Goal: Task Accomplishment & Management: Use online tool/utility

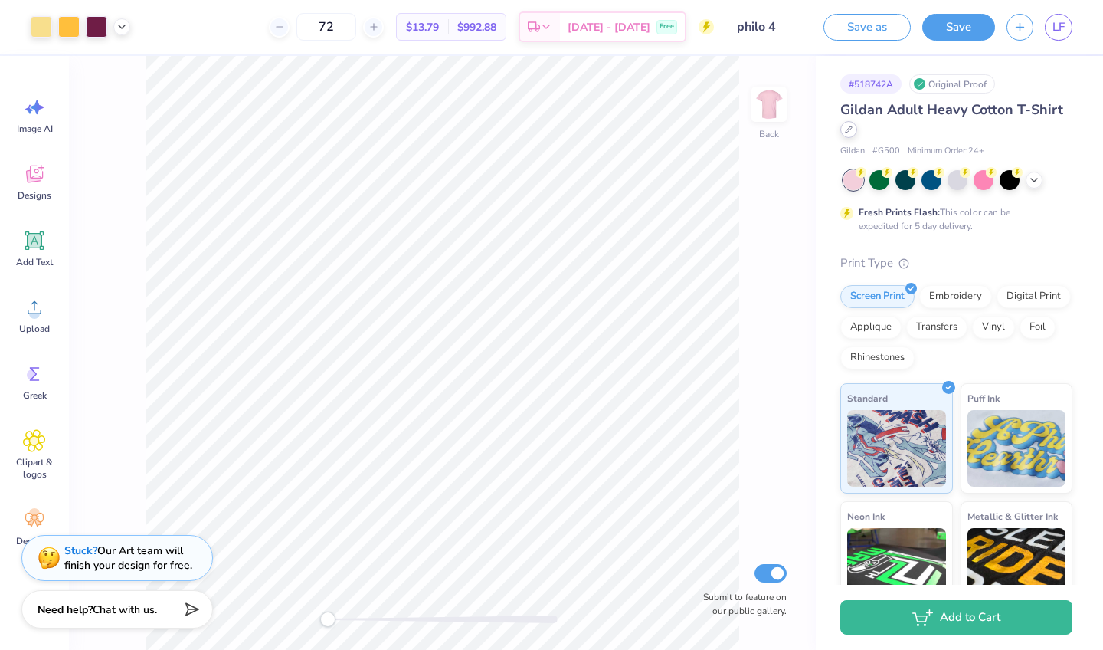
click at [848, 130] on icon at bounding box center [849, 130] width 8 height 8
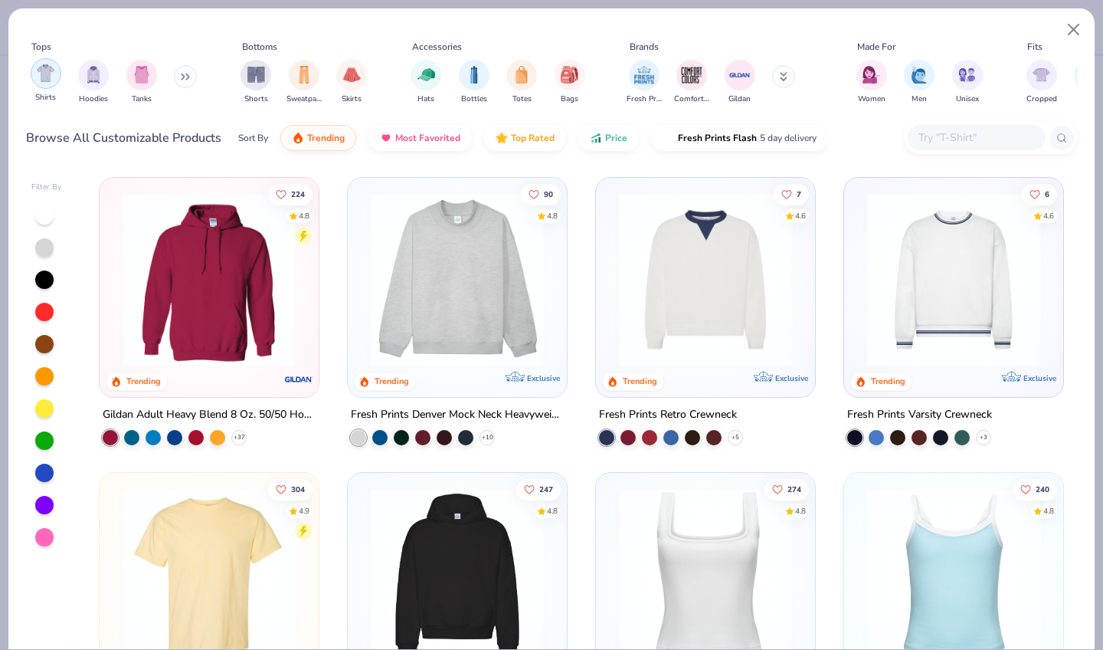
click at [51, 64] on img "filter for Shirts" at bounding box center [46, 73] width 18 height 18
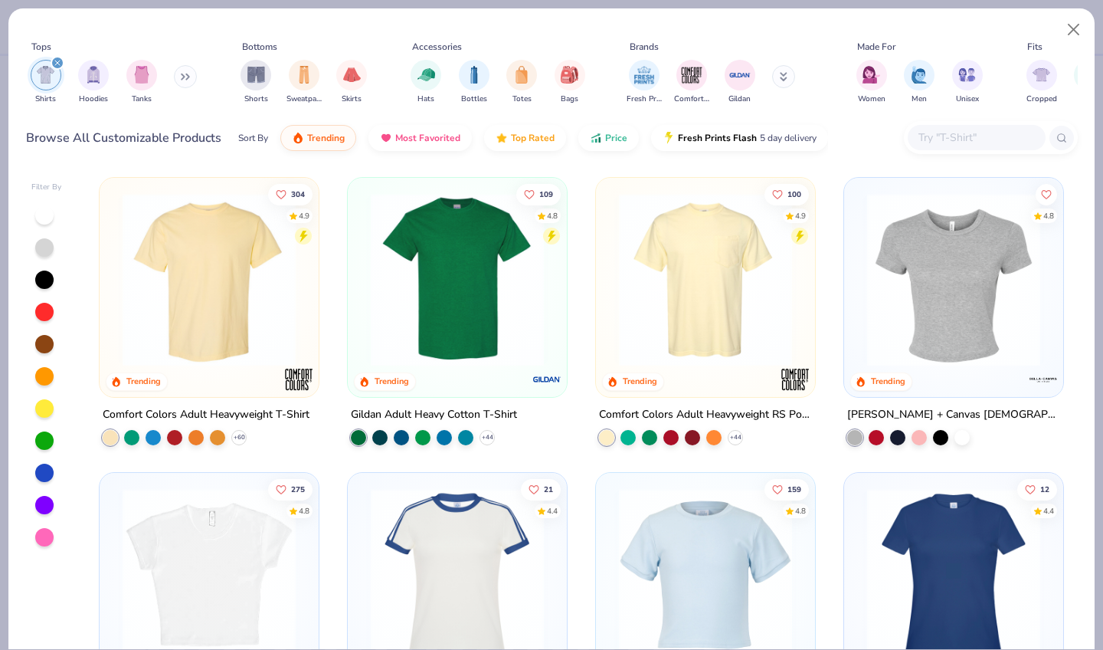
click at [1015, 341] on img at bounding box center [954, 279] width 188 height 173
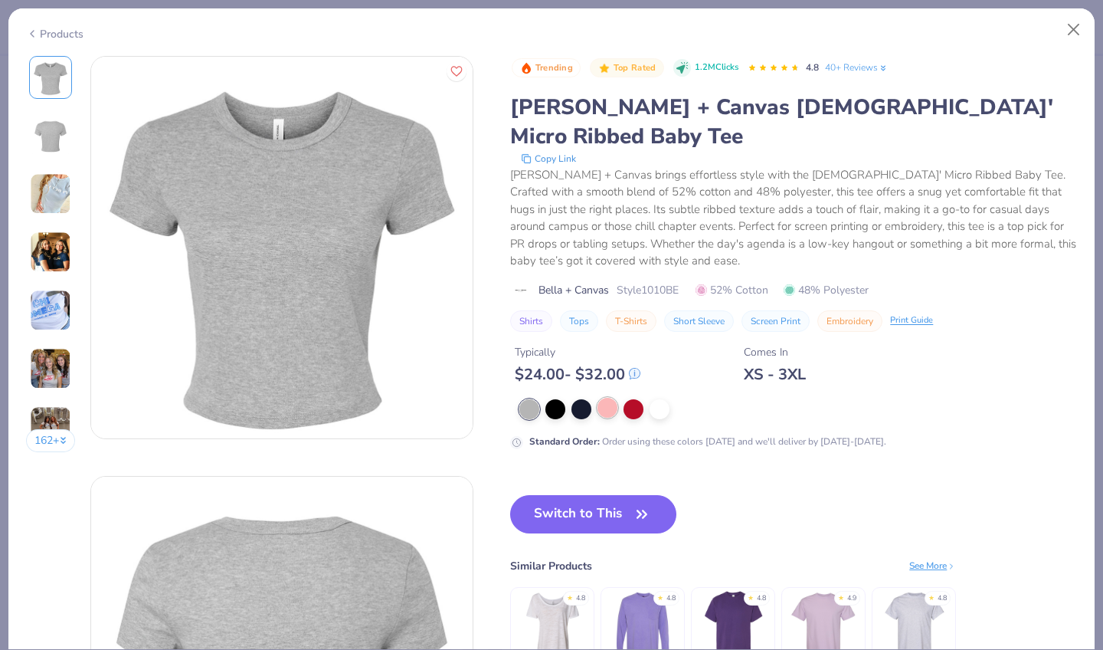
click at [598, 398] on div at bounding box center [608, 408] width 20 height 20
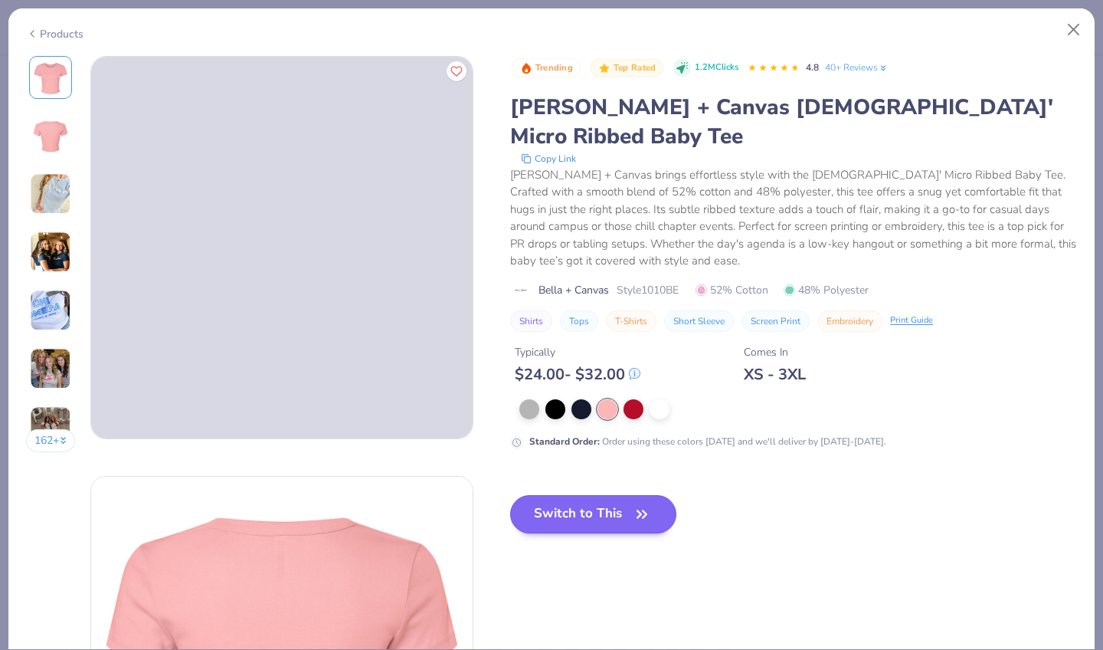
click at [524, 495] on button "Switch to This" at bounding box center [593, 514] width 166 height 38
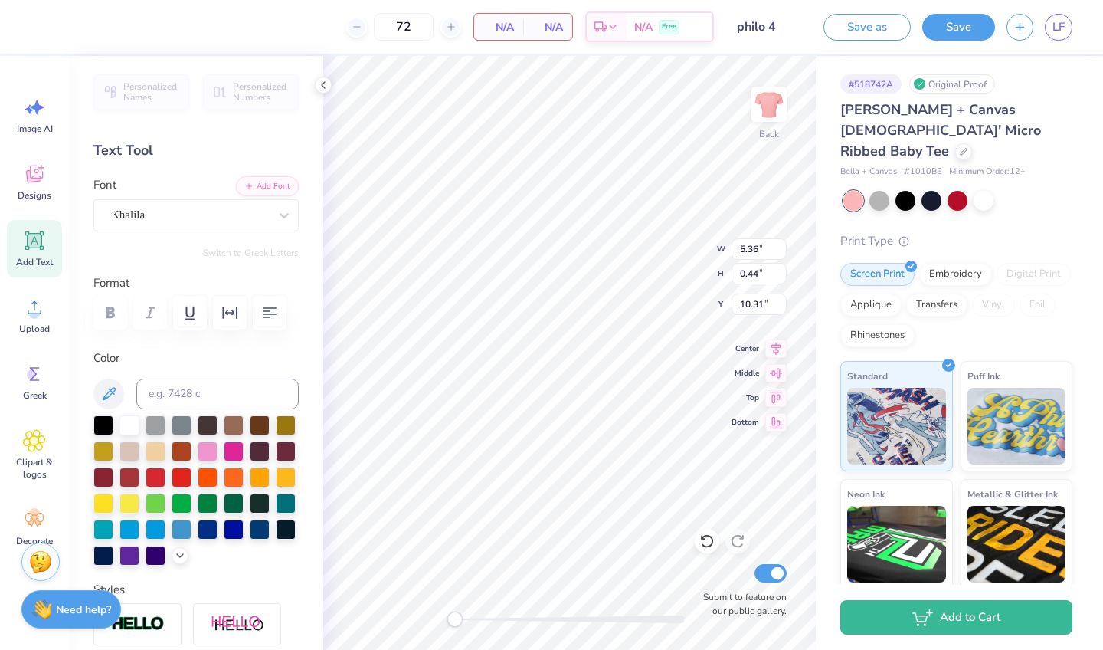
type input "8.70"
type input "9.89"
type input "0.50"
type input "5.36"
type input "0.44"
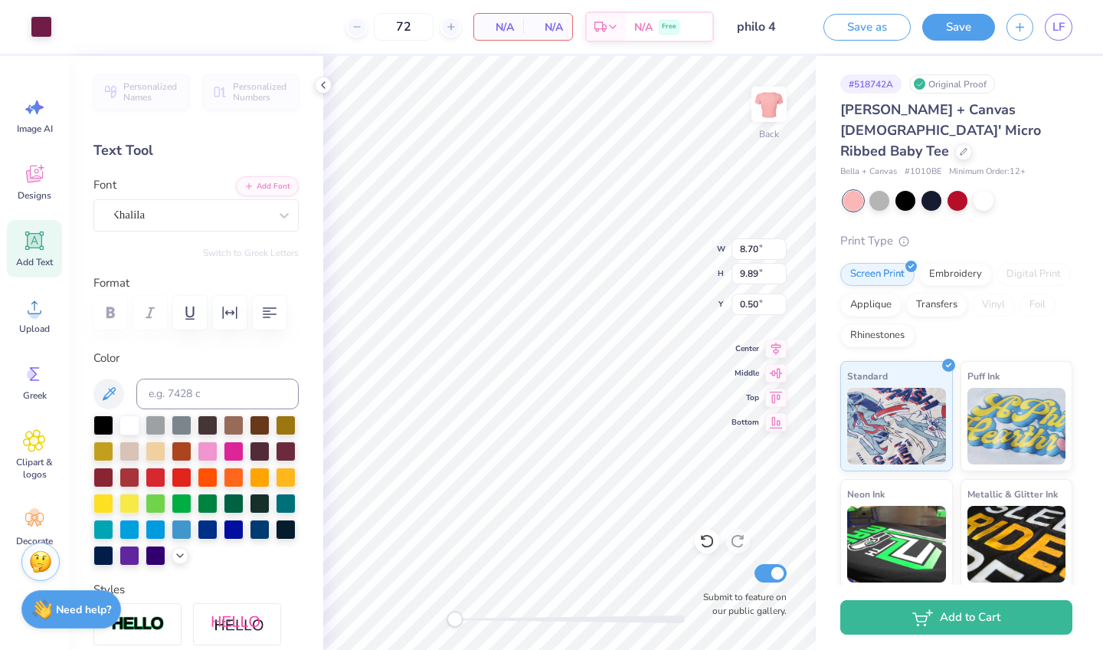
type input "14.16"
click at [319, 85] on icon at bounding box center [323, 85] width 12 height 12
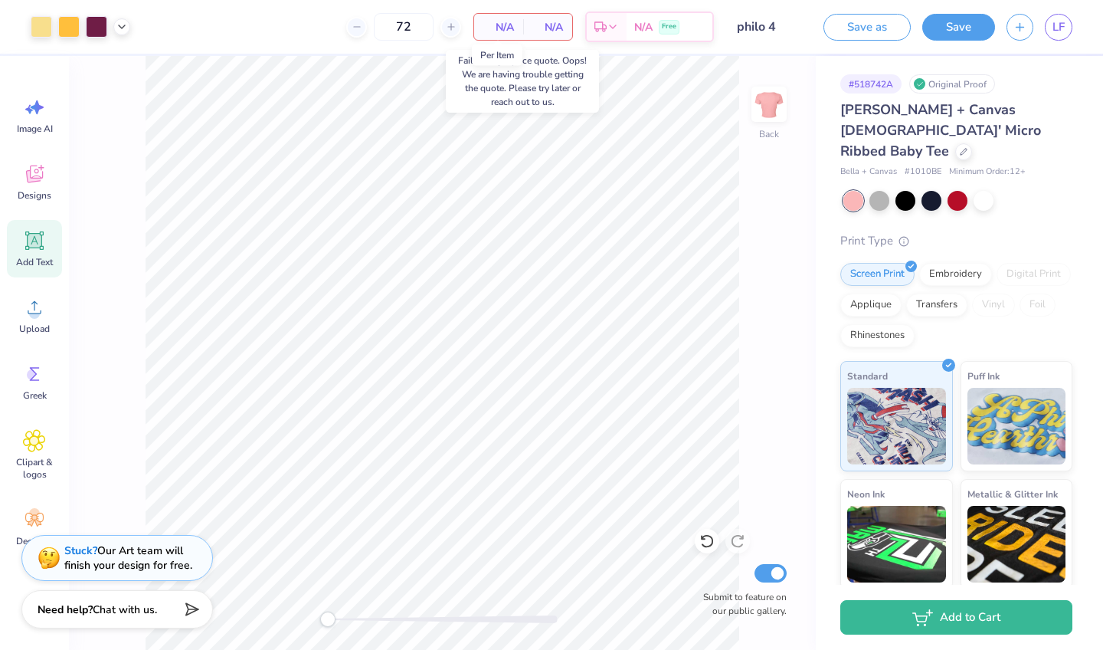
click at [507, 27] on span "N/A" at bounding box center [498, 27] width 31 height 16
click at [111, 23] on div at bounding box center [81, 26] width 100 height 21
click at [411, 34] on input "72" at bounding box center [404, 27] width 60 height 28
click at [413, 26] on input "72" at bounding box center [404, 27] width 60 height 28
type input "7"
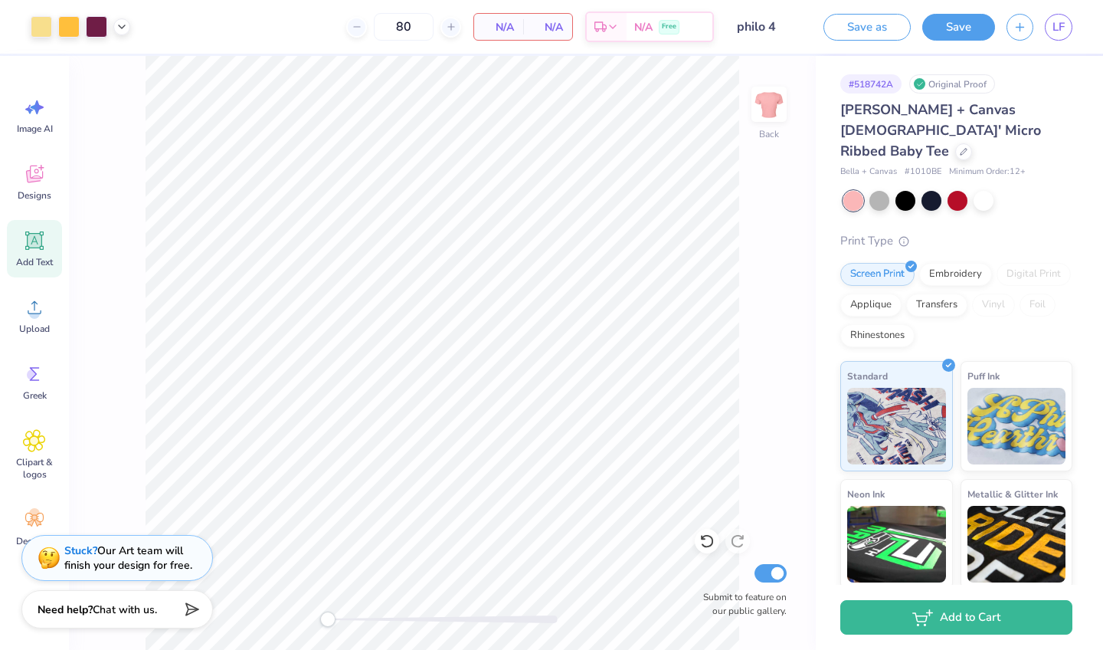
type input "8"
click at [375, 27] on input "72" at bounding box center [346, 27] width 60 height 28
type input "7"
type input "80"
click at [130, 344] on div "Back Submit to feature on our public gallery." at bounding box center [442, 353] width 747 height 594
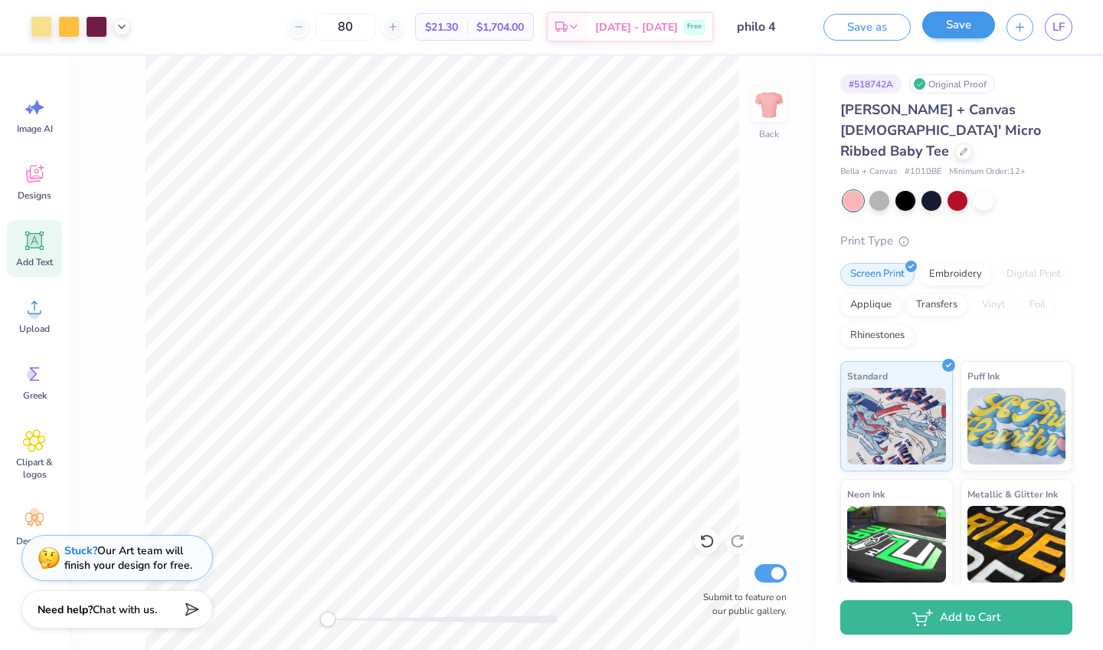
click at [949, 20] on button "Save" at bounding box center [958, 24] width 73 height 27
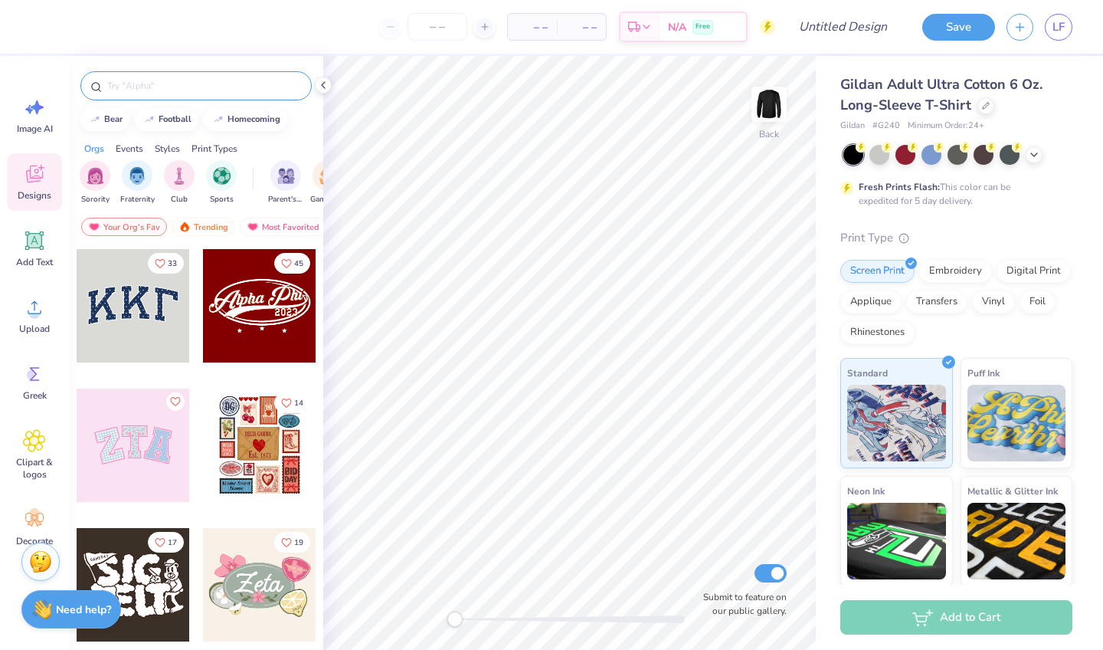
click at [178, 86] on input "text" at bounding box center [204, 85] width 196 height 15
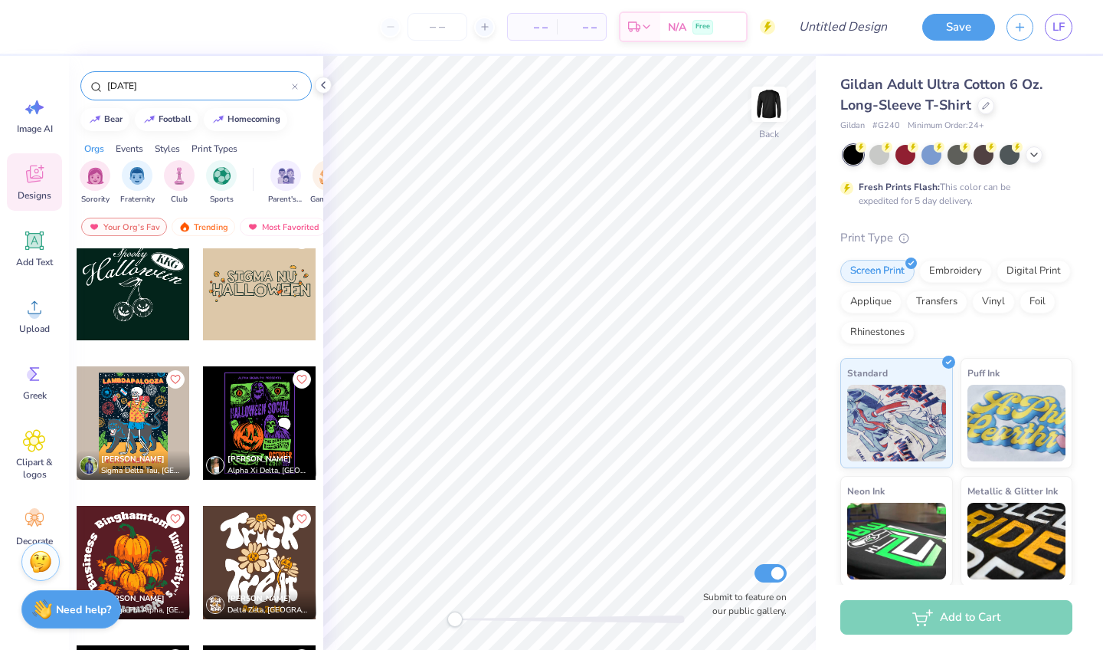
scroll to position [843, 0]
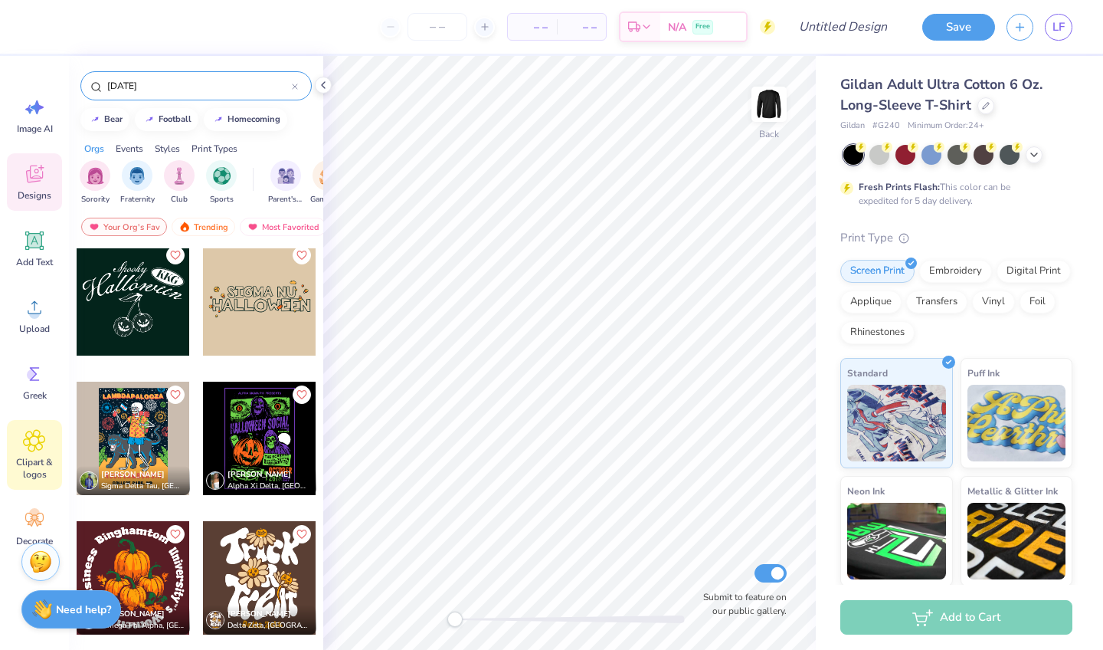
type input "halloween"
click at [34, 451] on icon at bounding box center [34, 440] width 22 height 23
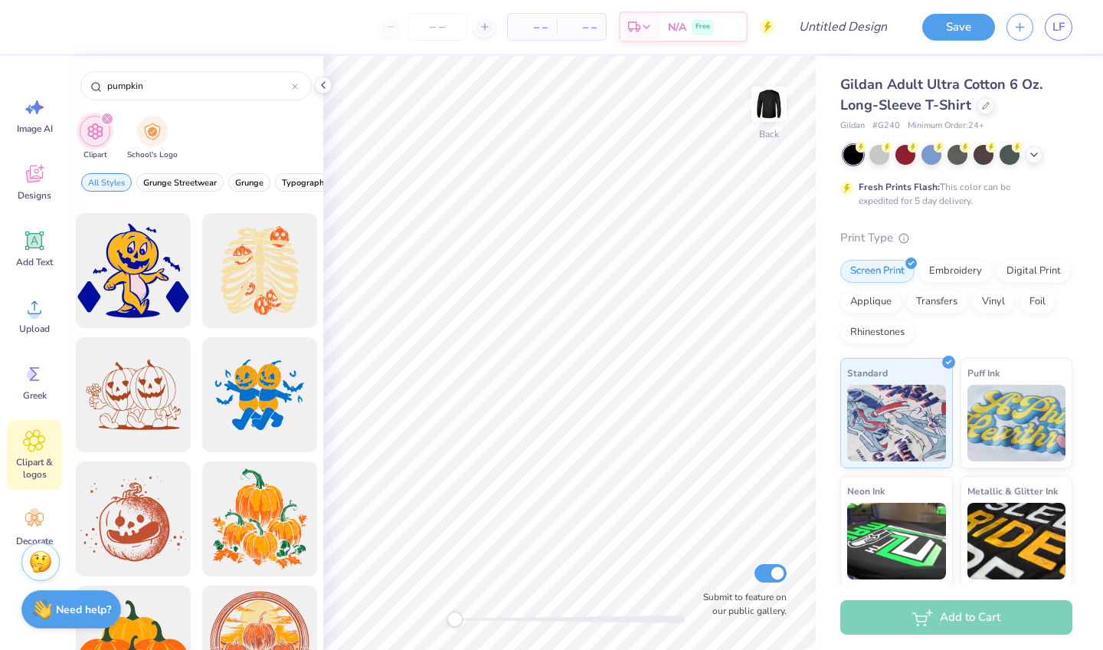
scroll to position [1358, 0]
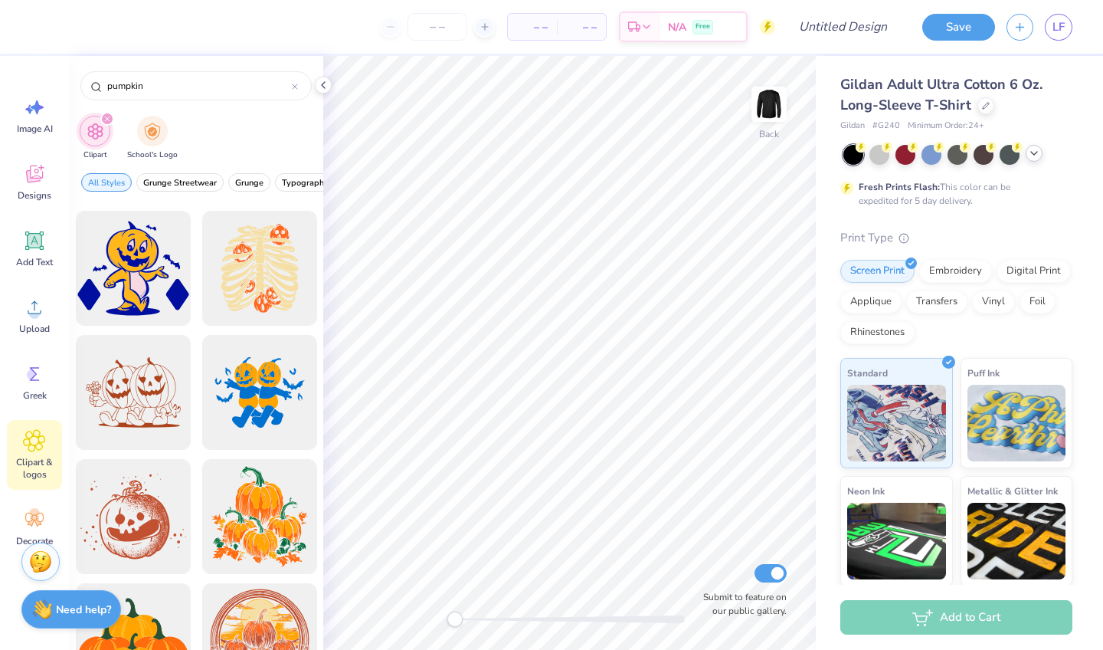
type input "pumpkin"
click at [1027, 158] on div at bounding box center [957, 155] width 229 height 20
click at [1027, 159] on div at bounding box center [957, 155] width 229 height 20
click at [1034, 152] on icon at bounding box center [1034, 153] width 12 height 12
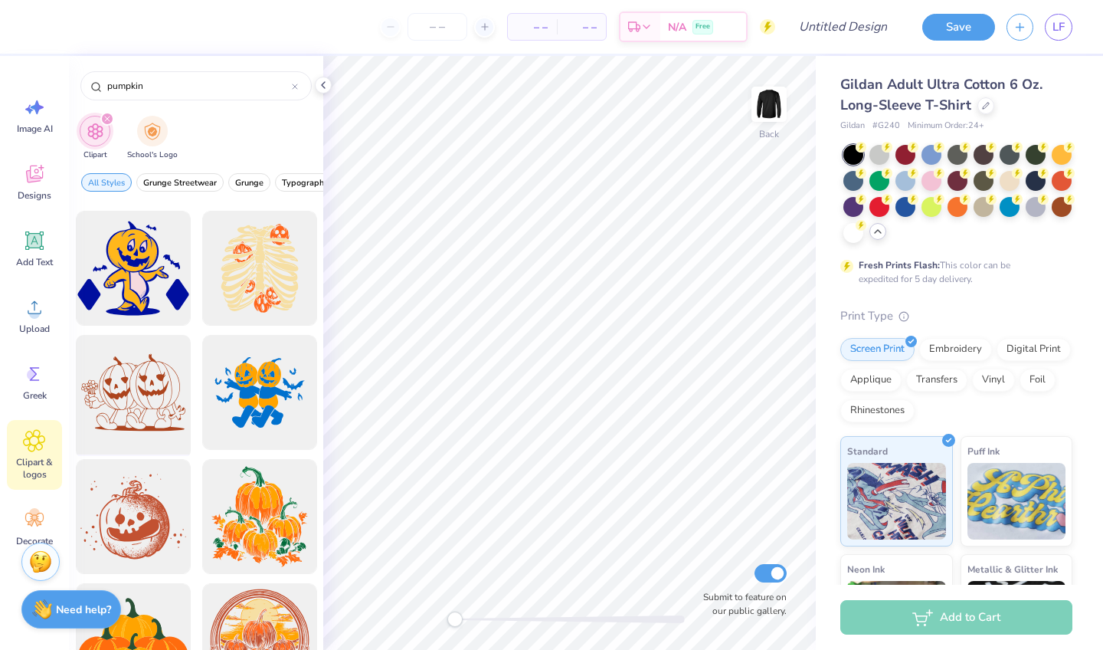
click at [135, 387] on div at bounding box center [133, 392] width 126 height 126
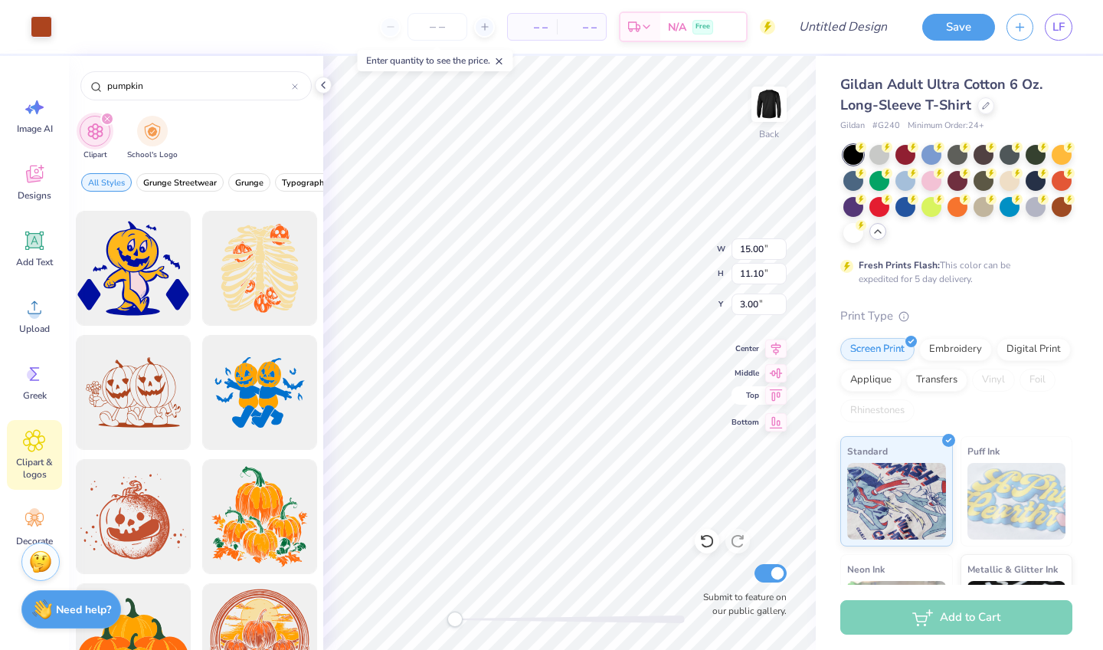
type input "9.16"
type input "6.78"
click at [884, 156] on div at bounding box center [879, 153] width 20 height 20
type input "8.17"
click at [1010, 185] on div at bounding box center [1010, 179] width 20 height 20
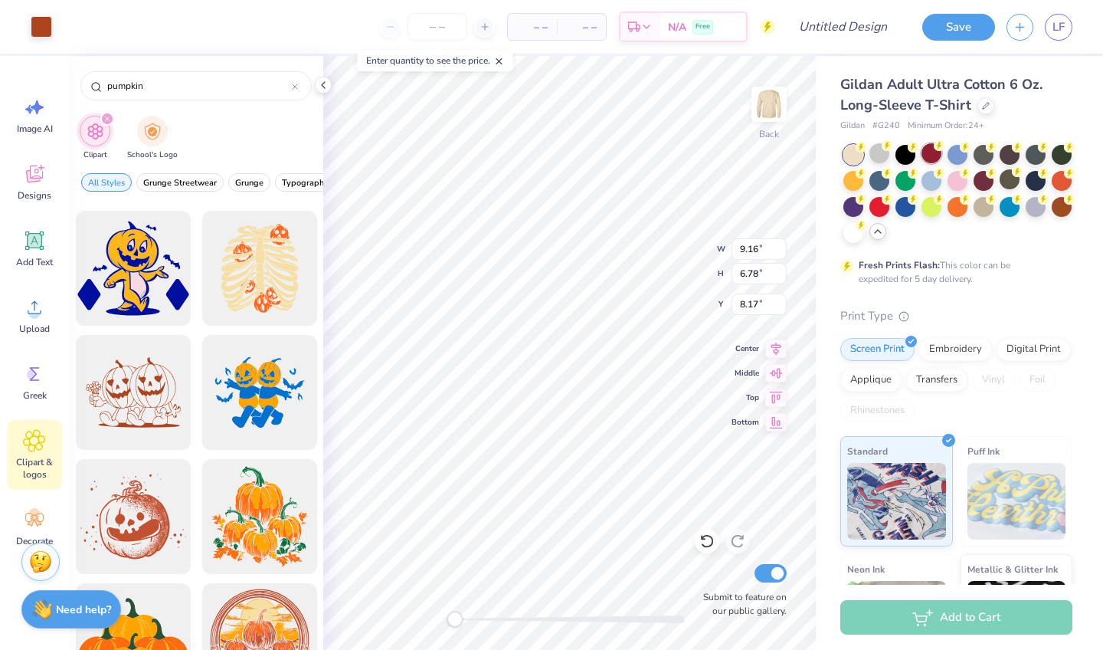
click at [922, 154] on div at bounding box center [932, 153] width 20 height 20
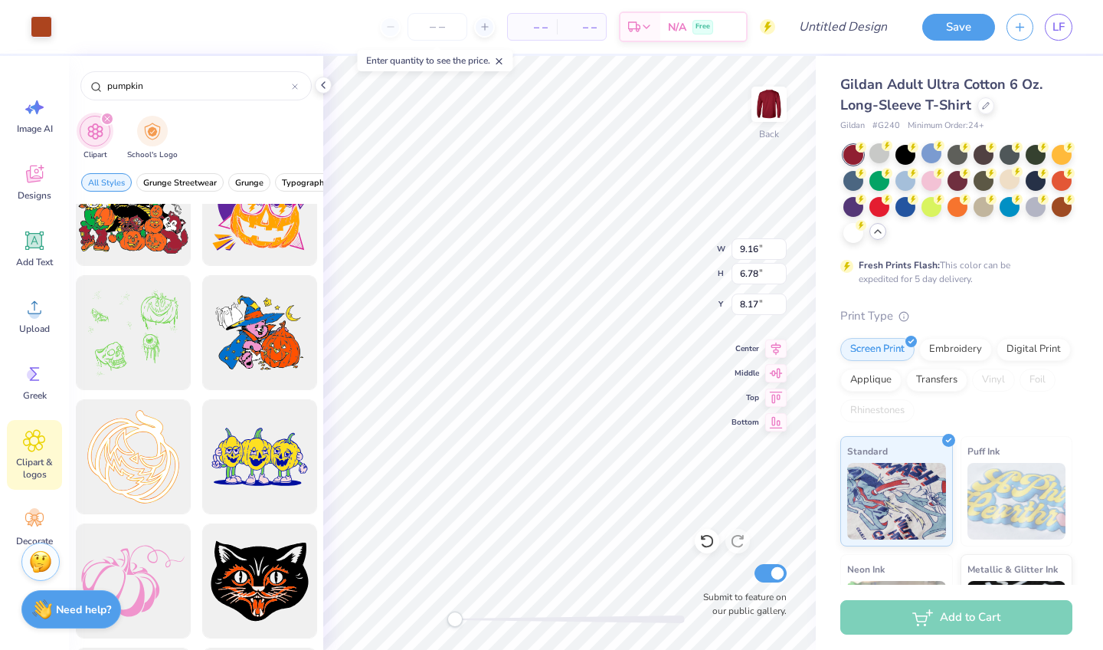
scroll to position [5027, 0]
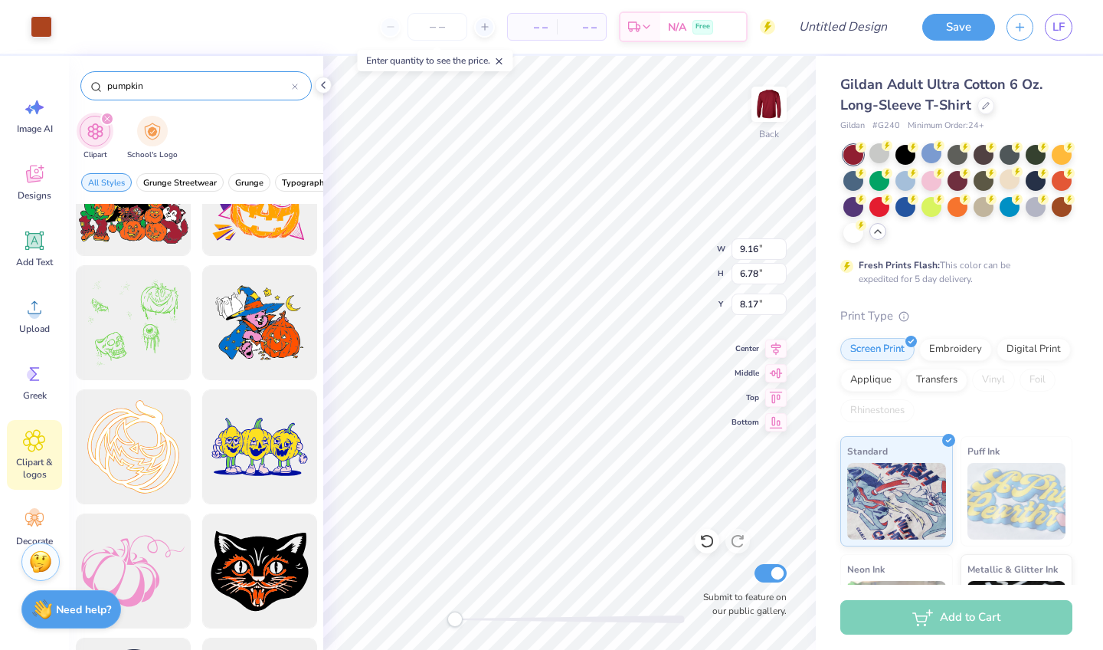
click at [293, 87] on icon at bounding box center [295, 87] width 6 height 6
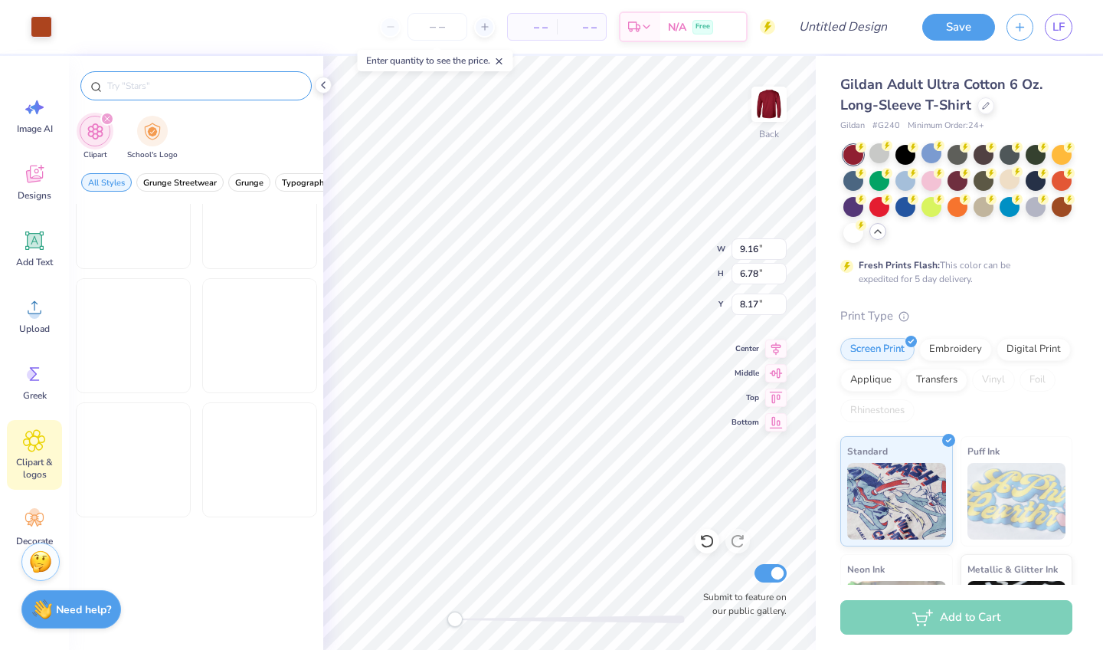
scroll to position [1539, 0]
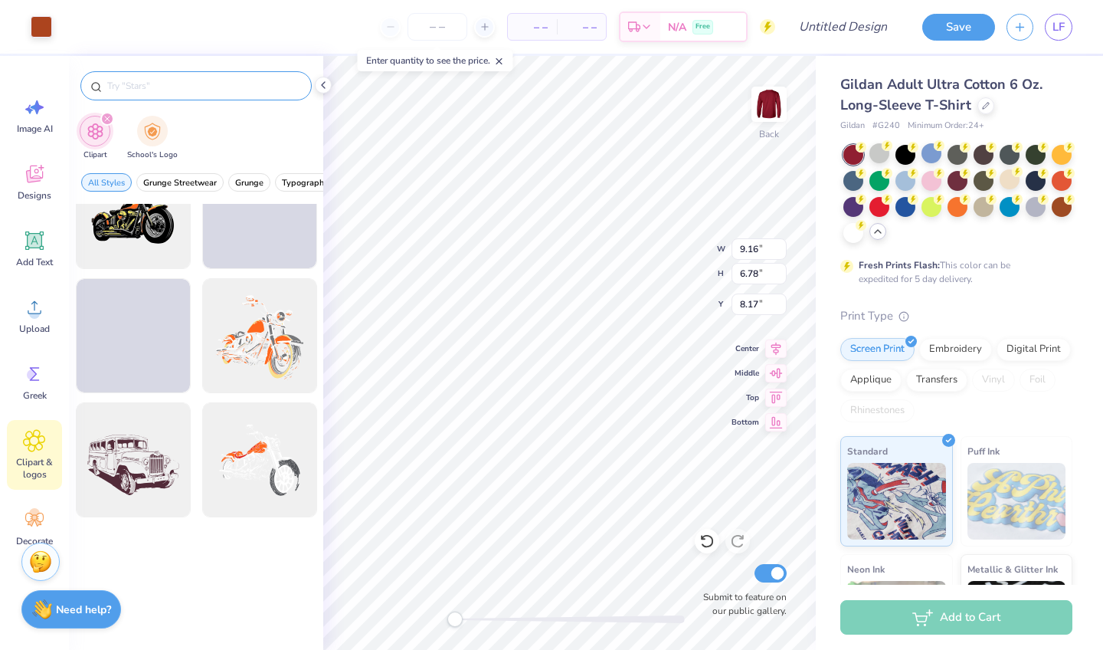
click at [249, 79] on input "text" at bounding box center [204, 85] width 196 height 15
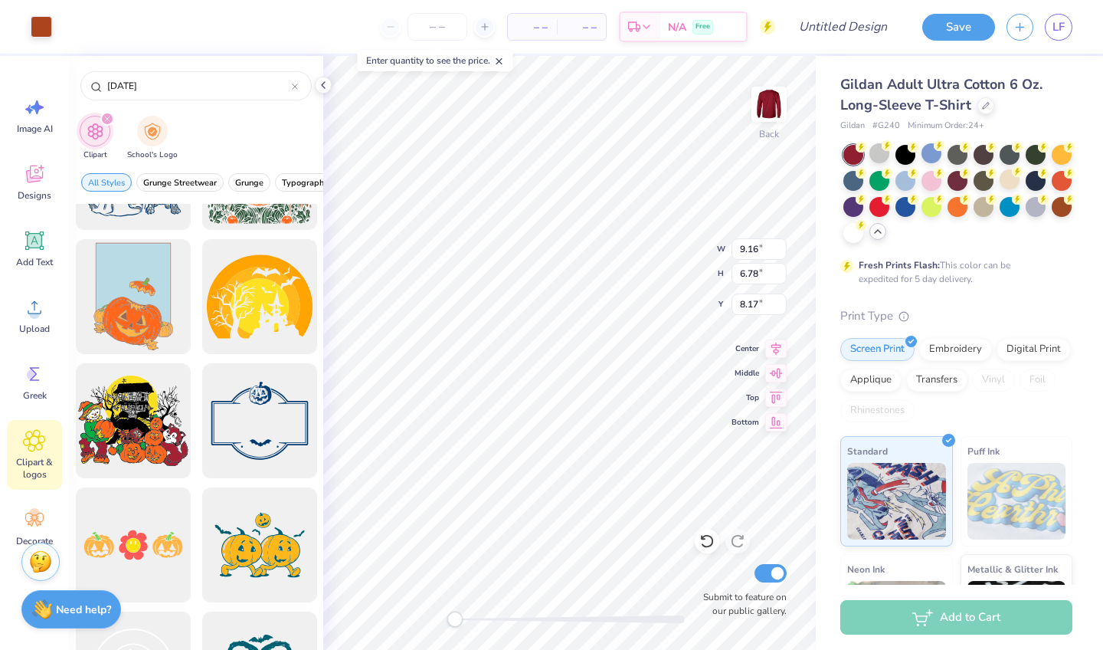
scroll to position [1086, 0]
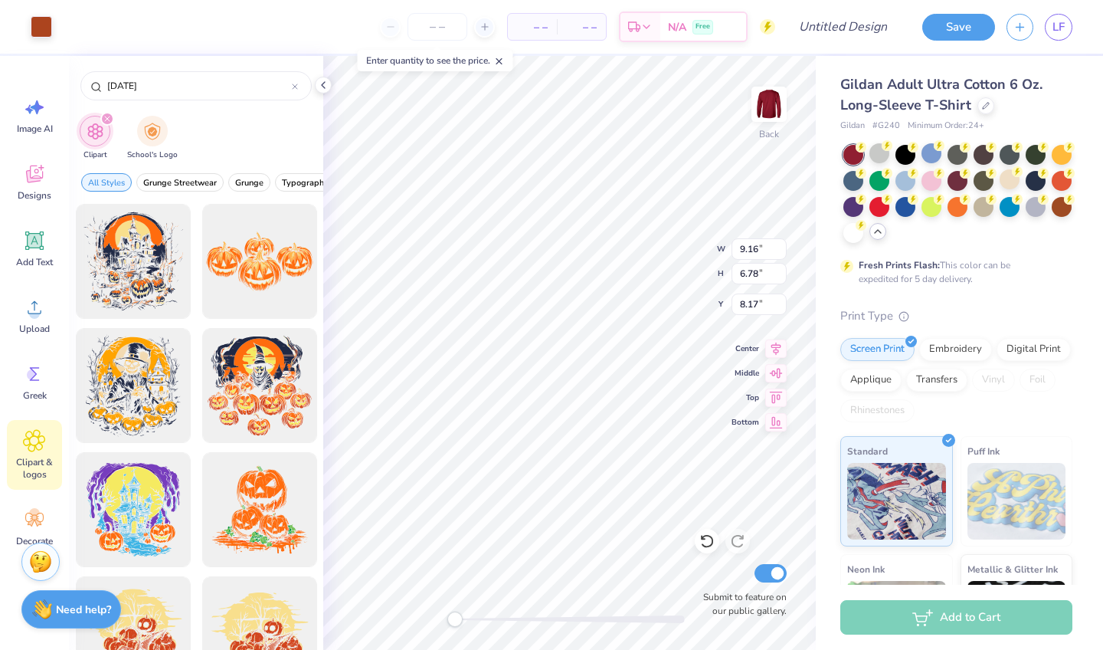
type input "halloween"
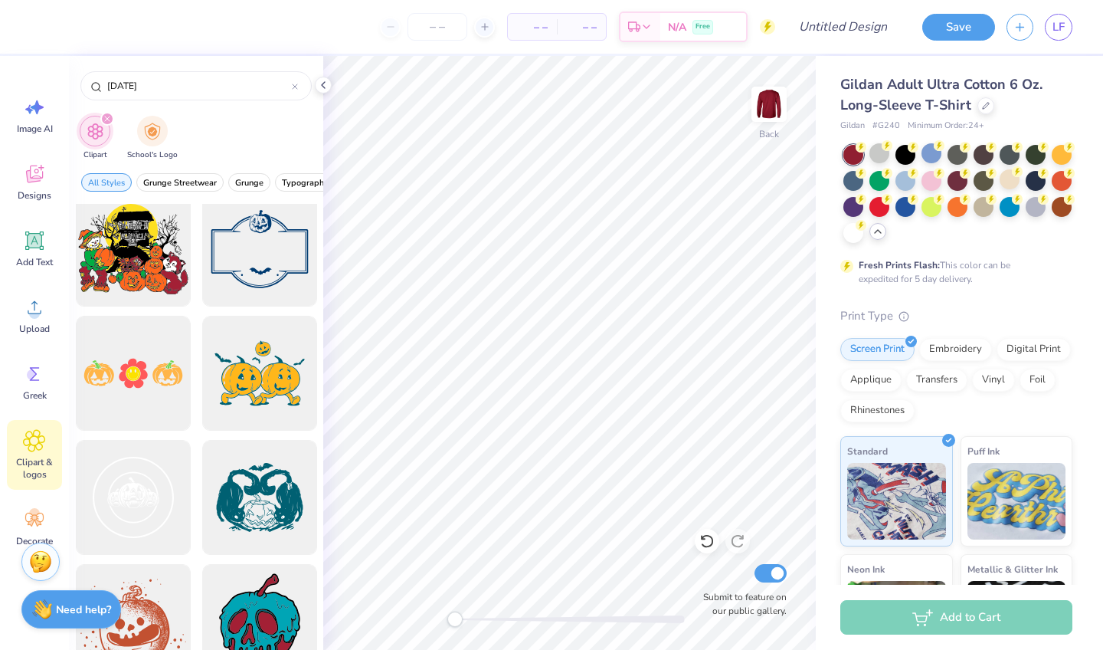
scroll to position [1251, 0]
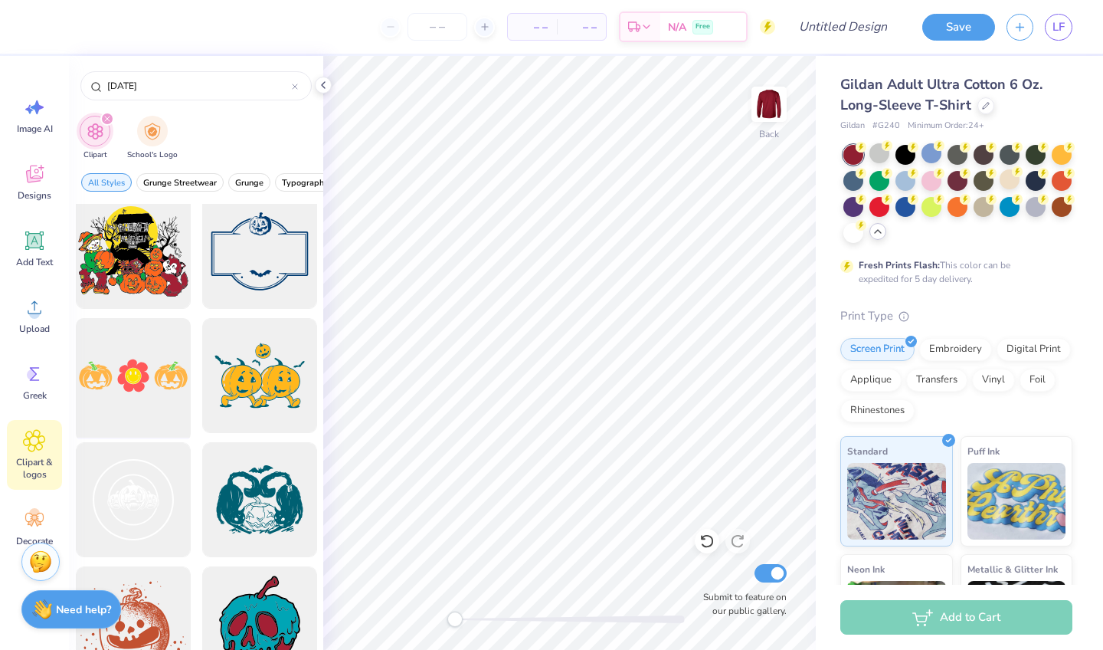
click at [120, 402] on div at bounding box center [133, 376] width 126 height 126
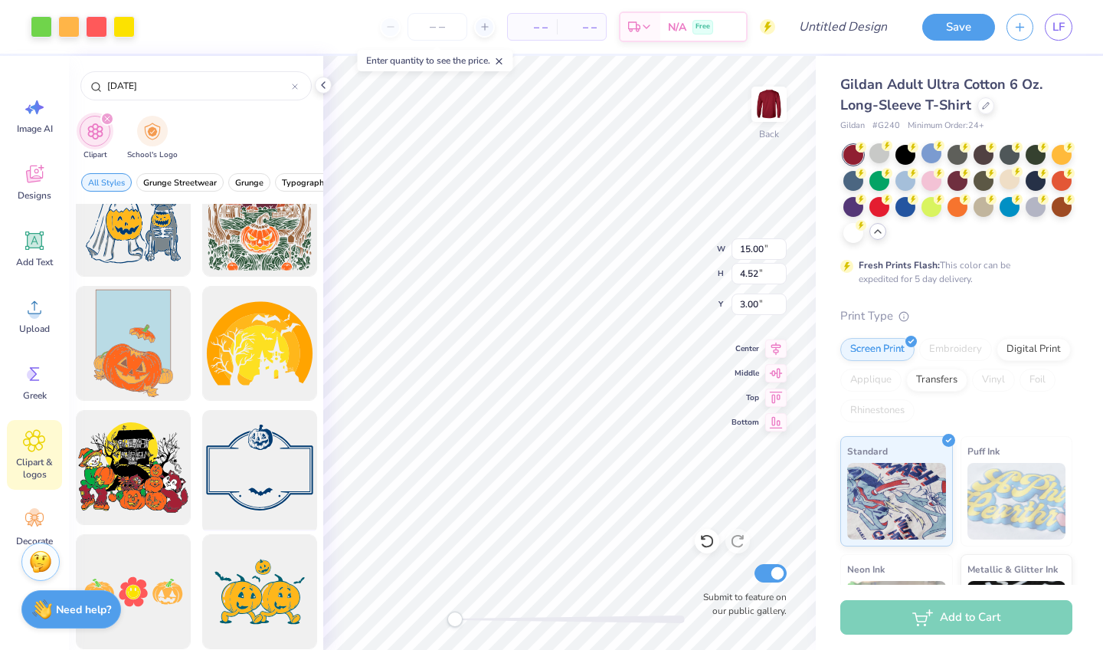
scroll to position [1031, 0]
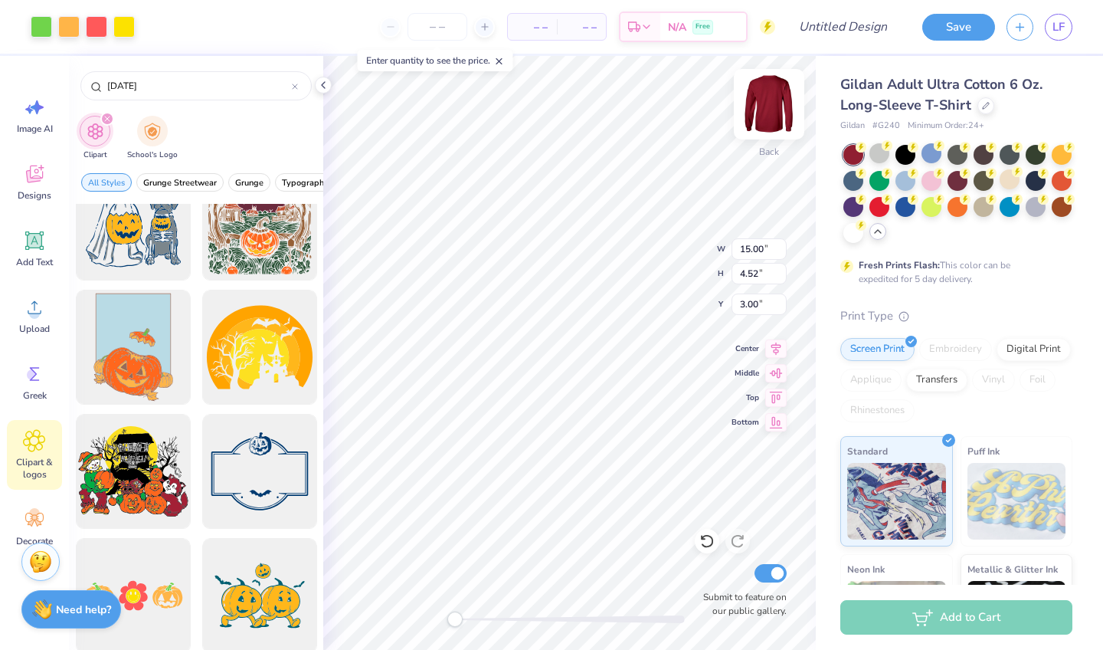
click at [771, 113] on img at bounding box center [768, 104] width 61 height 61
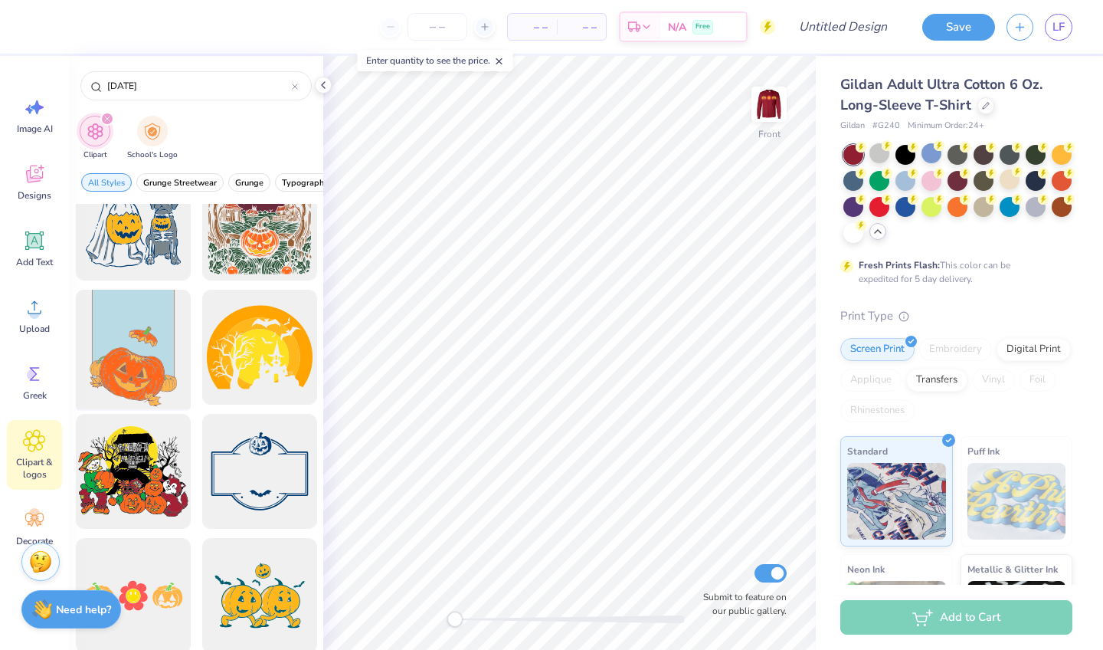
click at [142, 359] on div at bounding box center [133, 347] width 126 height 126
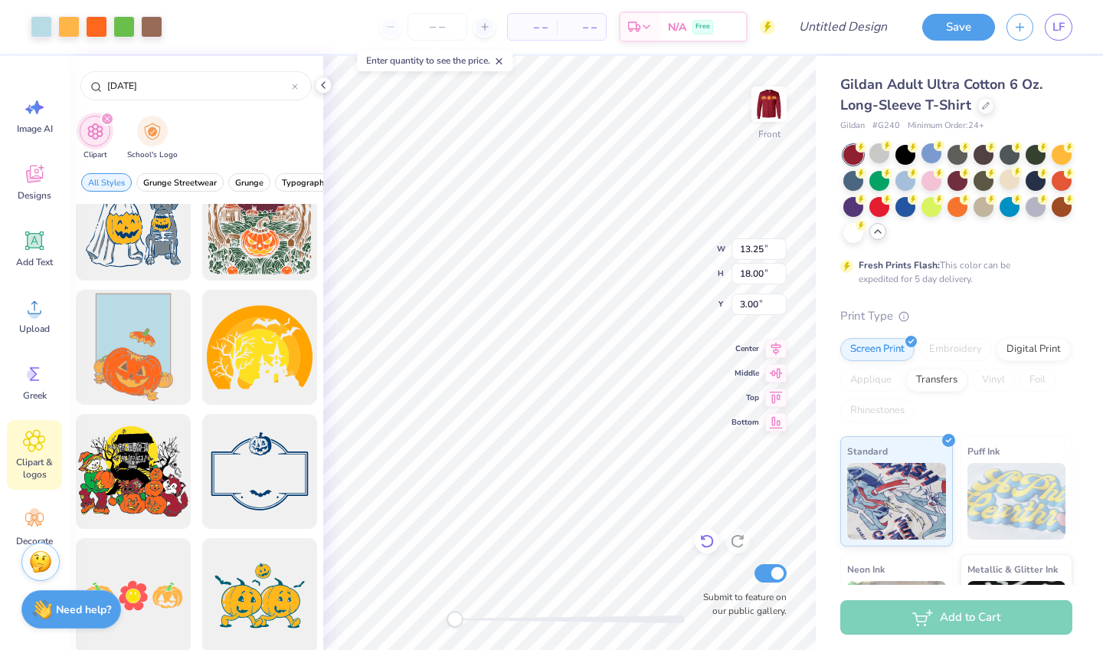
type input "11.08"
type input "15.06"
click at [909, 152] on div at bounding box center [906, 153] width 20 height 20
type input "4.45"
click at [151, 24] on div at bounding box center [151, 25] width 21 height 21
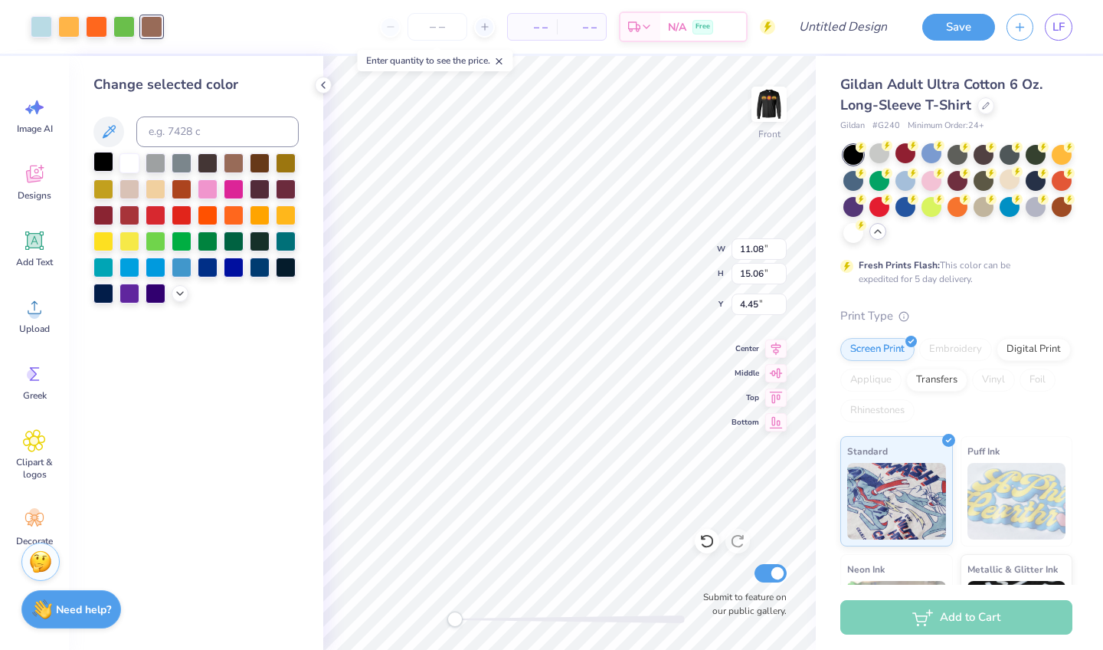
click at [106, 169] on div at bounding box center [103, 162] width 20 height 20
click at [43, 29] on div at bounding box center [41, 25] width 21 height 21
click at [774, 118] on img at bounding box center [768, 104] width 61 height 61
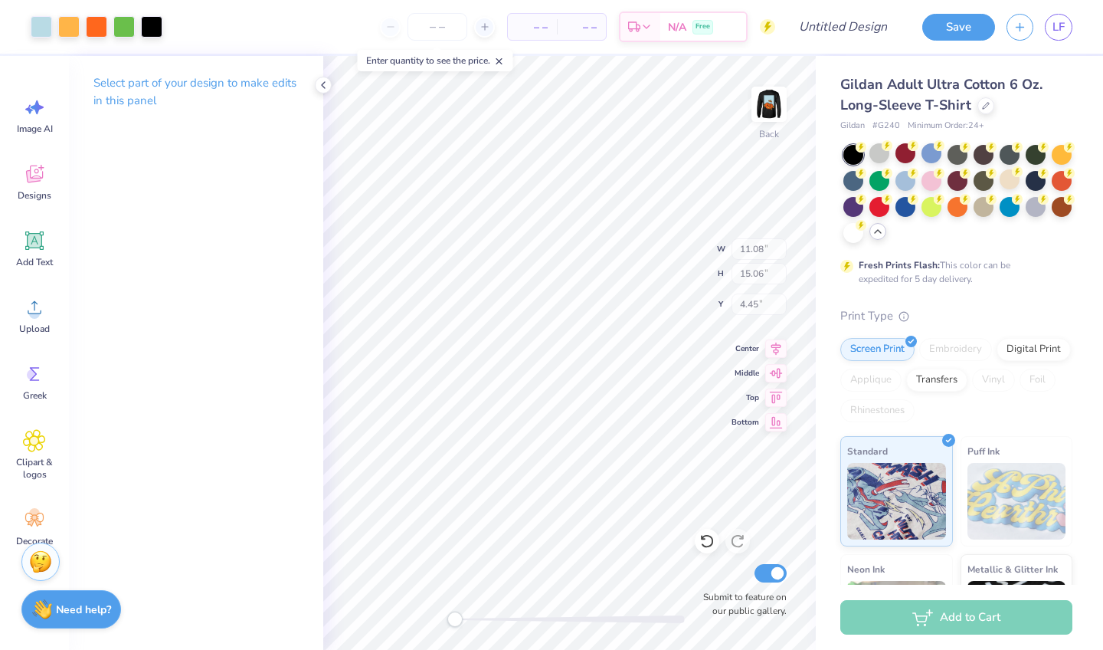
type input "11.27"
type input "15.32"
type input "2.58"
type input "15.00"
type input "4.52"
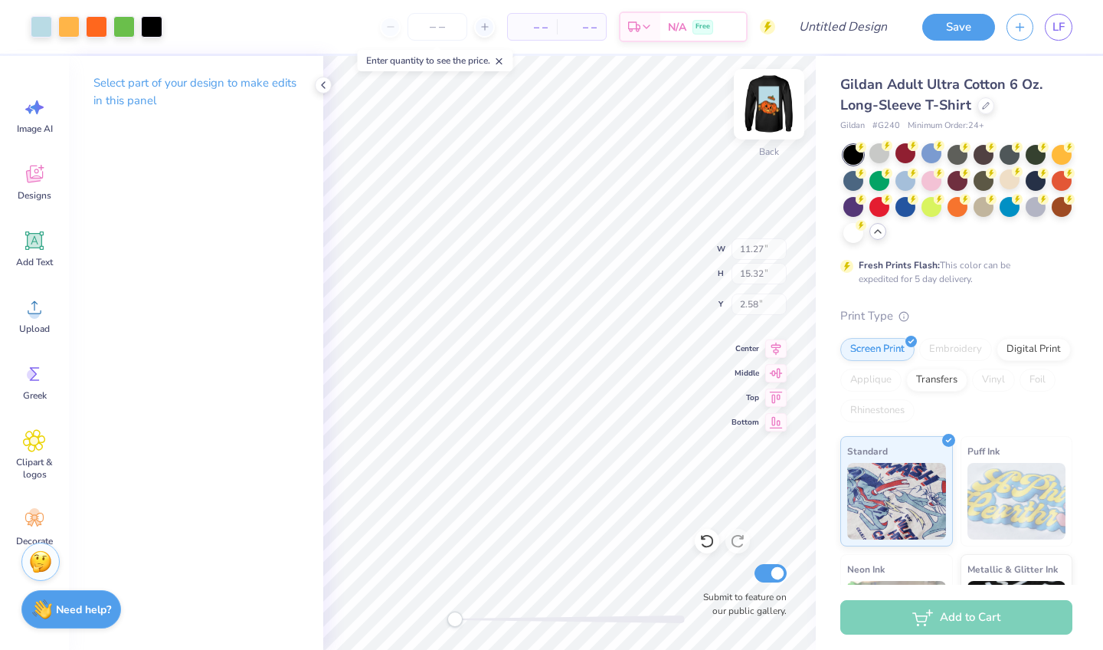
type input "3.00"
type input "11.82"
type input "3.56"
type input "7.19"
click at [121, 29] on div at bounding box center [123, 25] width 21 height 21
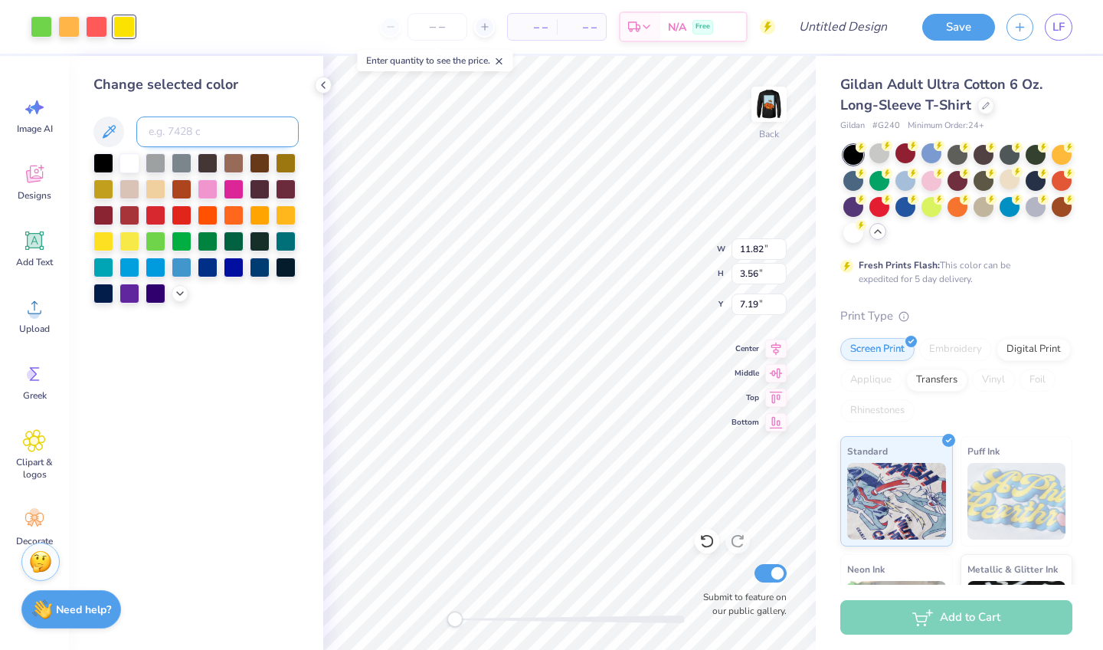
click at [201, 129] on input at bounding box center [217, 131] width 162 height 31
type input "1365"
type input "7.06"
click at [96, 34] on div at bounding box center [96, 25] width 21 height 21
click at [112, 216] on div at bounding box center [103, 214] width 20 height 20
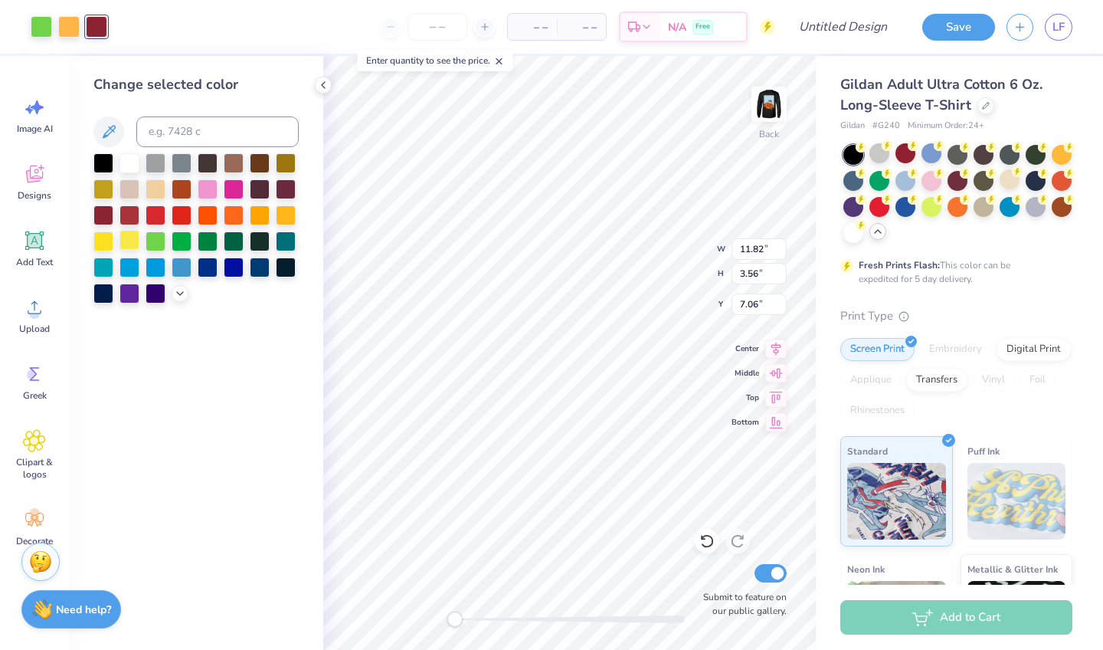
click at [124, 240] on div at bounding box center [130, 240] width 20 height 20
click at [74, 32] on div at bounding box center [68, 25] width 21 height 21
click at [235, 215] on div at bounding box center [234, 214] width 20 height 20
click at [251, 218] on div at bounding box center [260, 214] width 20 height 20
click at [93, 32] on div at bounding box center [96, 25] width 21 height 21
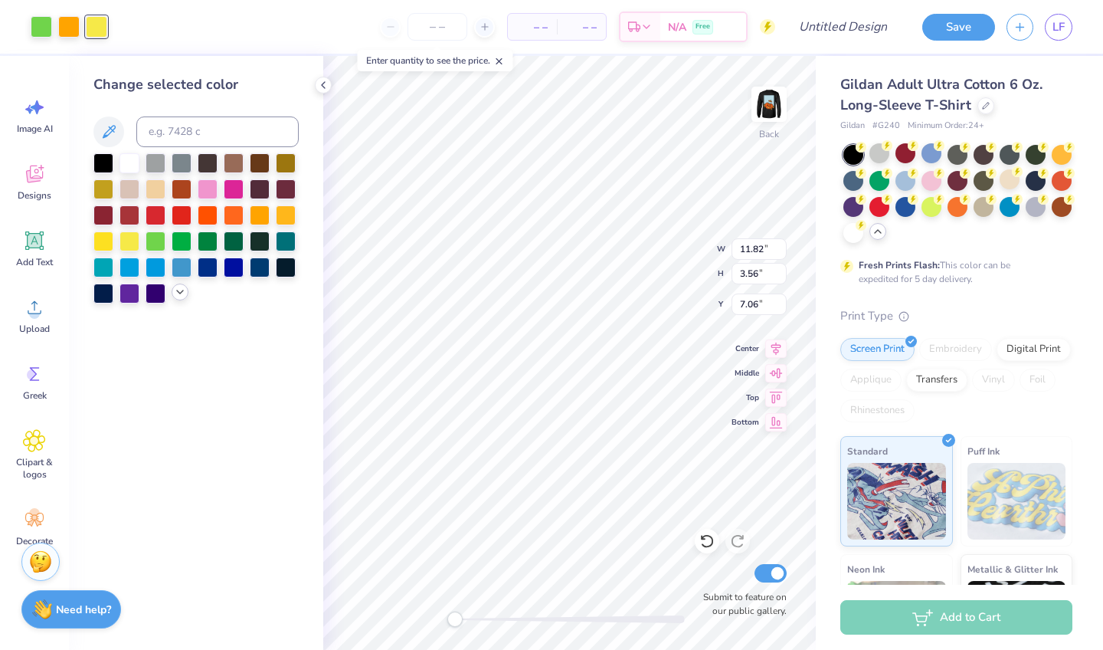
click at [181, 293] on icon at bounding box center [180, 292] width 12 height 12
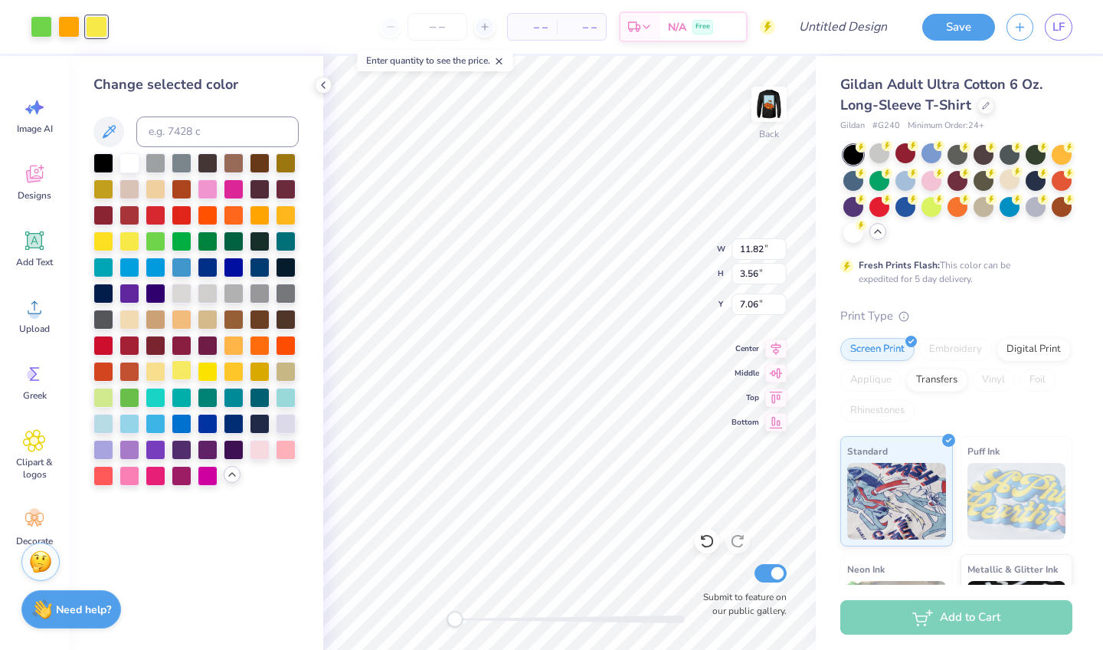
click at [185, 380] on div at bounding box center [182, 370] width 20 height 20
click at [158, 372] on div at bounding box center [156, 370] width 20 height 20
click at [177, 372] on div at bounding box center [182, 370] width 20 height 20
click at [156, 370] on div at bounding box center [156, 370] width 20 height 20
click at [263, 457] on div at bounding box center [260, 448] width 20 height 20
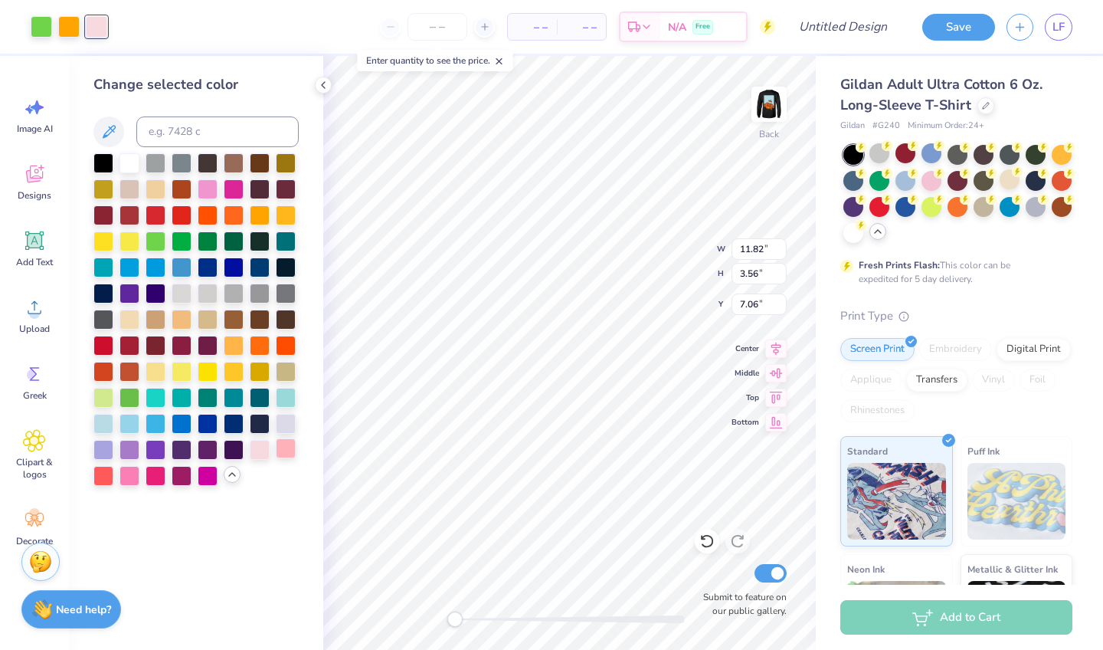
click at [282, 457] on div at bounding box center [286, 448] width 20 height 20
click at [176, 479] on div at bounding box center [182, 474] width 20 height 20
click at [283, 404] on div at bounding box center [286, 396] width 20 height 20
click at [175, 195] on div at bounding box center [182, 188] width 20 height 20
click at [209, 193] on div at bounding box center [208, 188] width 20 height 20
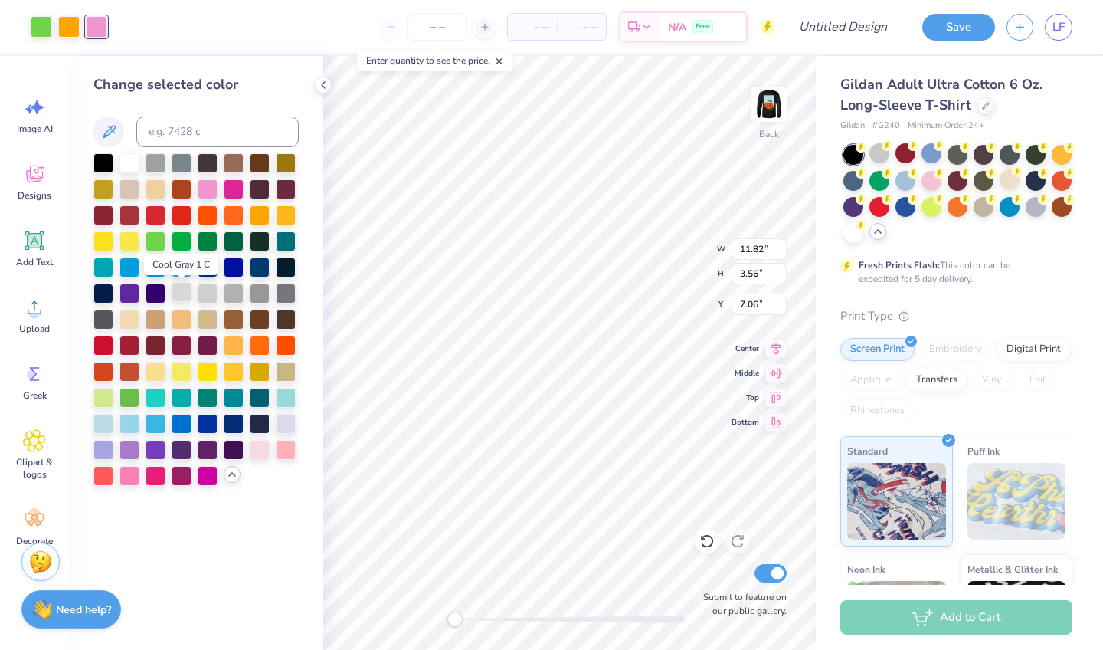
click at [183, 295] on div at bounding box center [182, 292] width 20 height 20
click at [155, 370] on div at bounding box center [156, 370] width 20 height 20
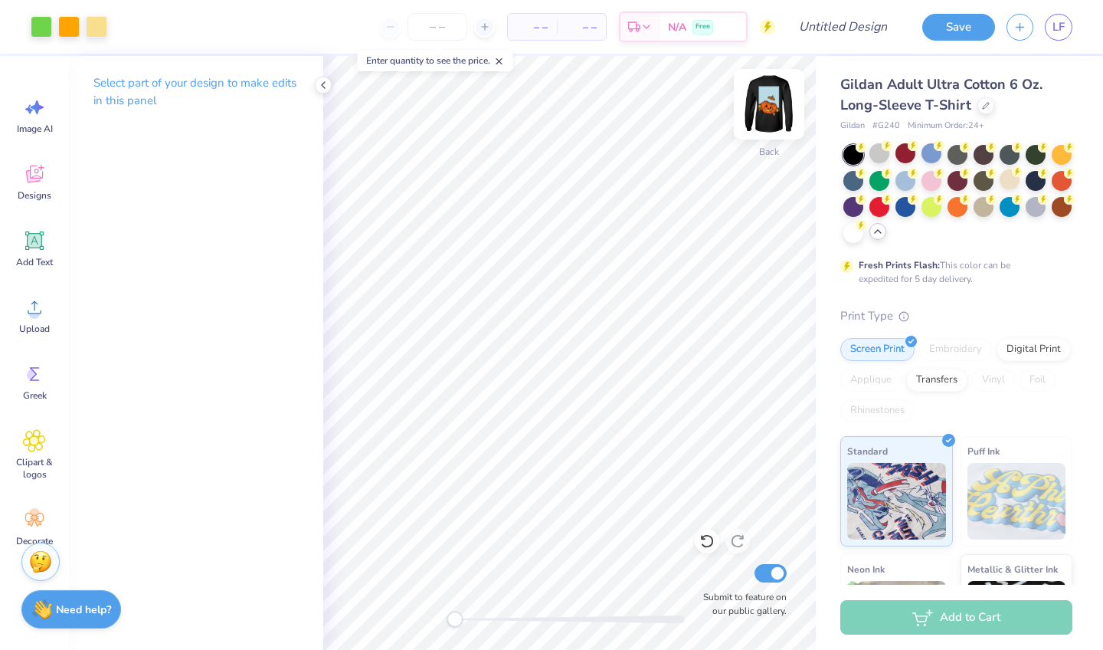
click at [764, 106] on img at bounding box center [768, 104] width 61 height 61
click at [764, 105] on img at bounding box center [768, 104] width 61 height 61
click at [764, 105] on img at bounding box center [769, 104] width 31 height 31
click at [773, 115] on img at bounding box center [768, 104] width 61 height 61
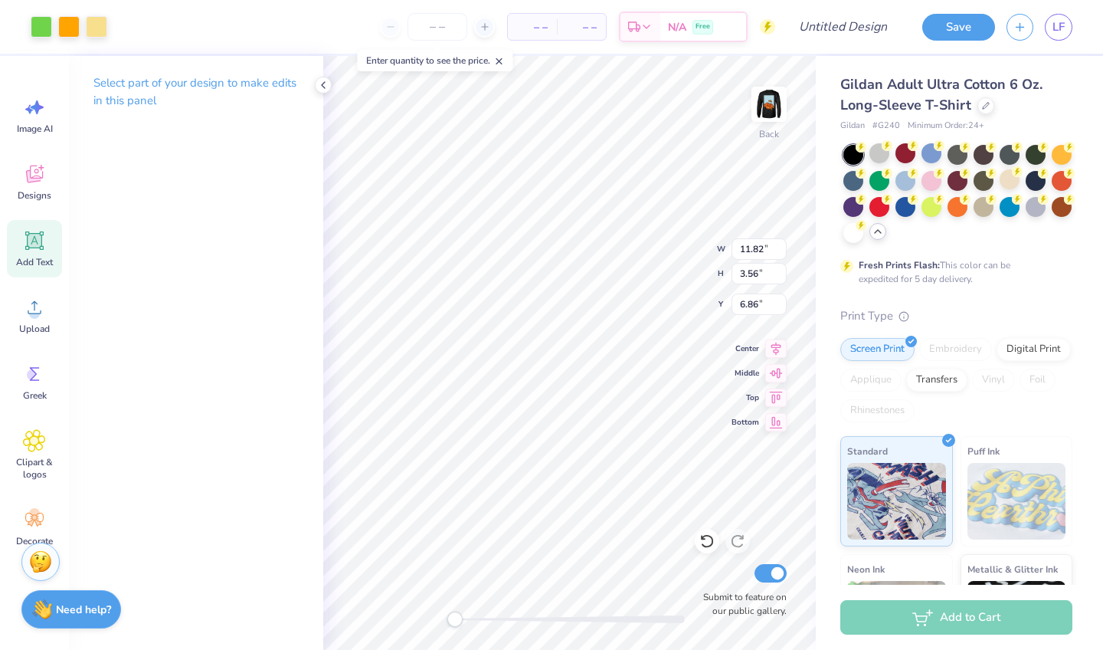
click at [47, 226] on div "Add Text" at bounding box center [34, 248] width 55 height 57
type input "5.85"
type input "1.69"
type input "11.90"
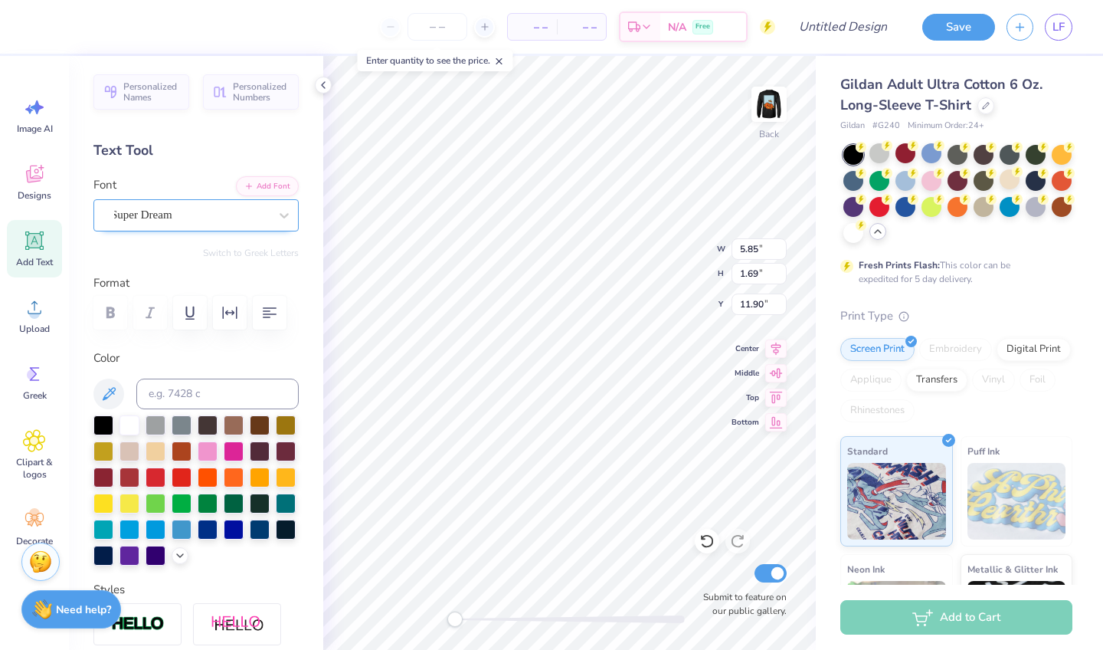
click at [172, 211] on span "Super Dream" at bounding box center [141, 215] width 61 height 18
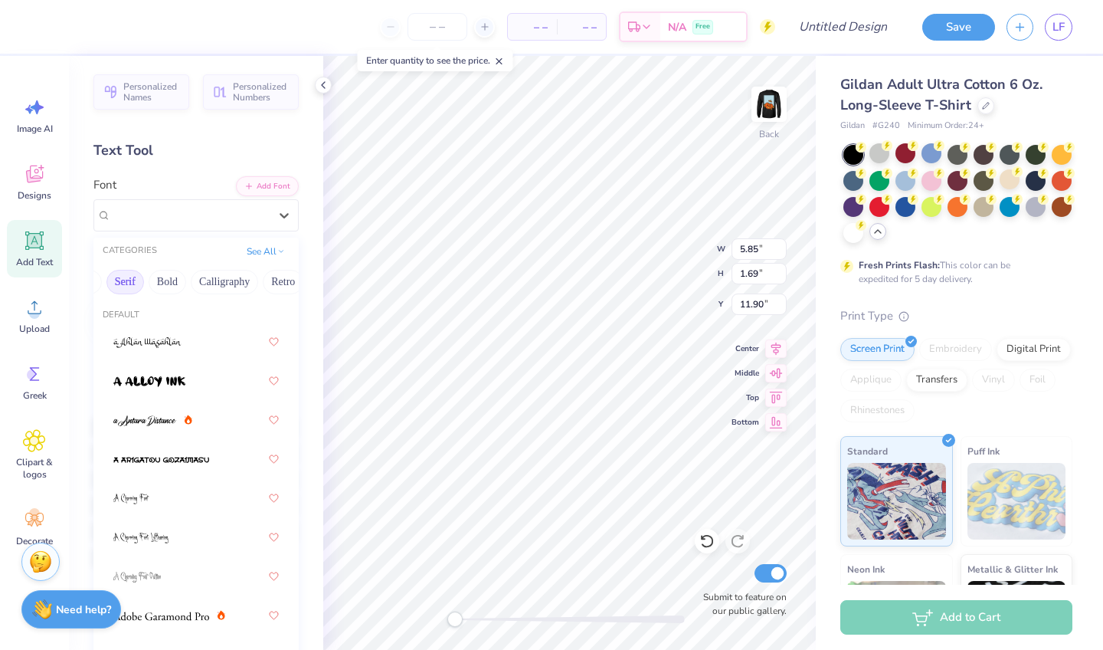
scroll to position [0, 159]
click at [169, 284] on button "Bold" at bounding box center [165, 282] width 38 height 25
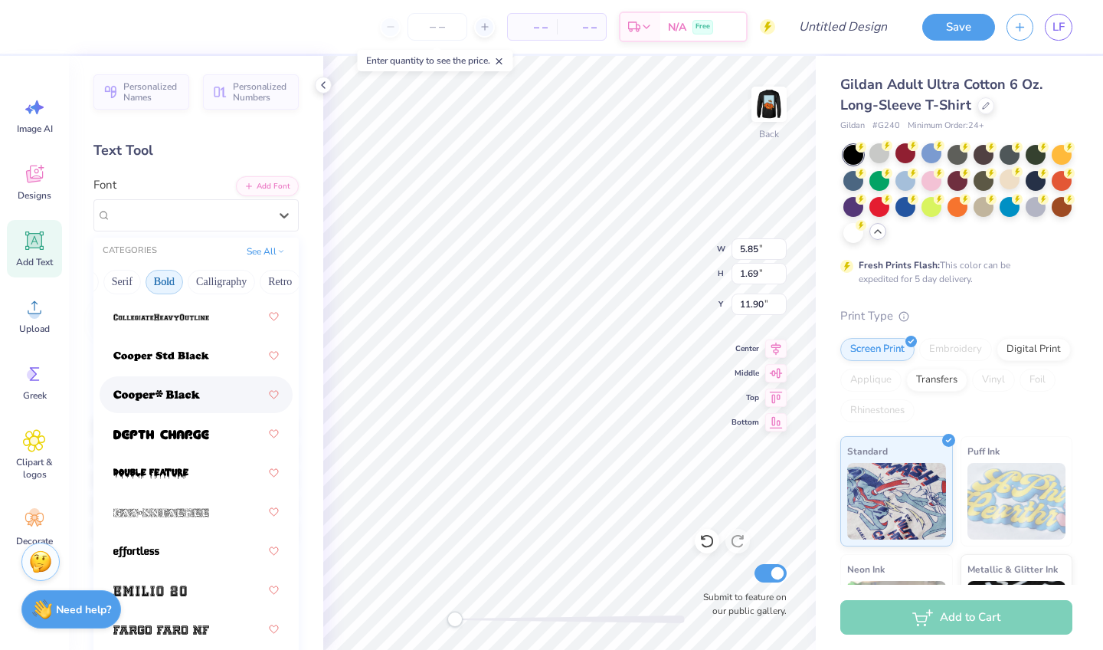
scroll to position [340, 0]
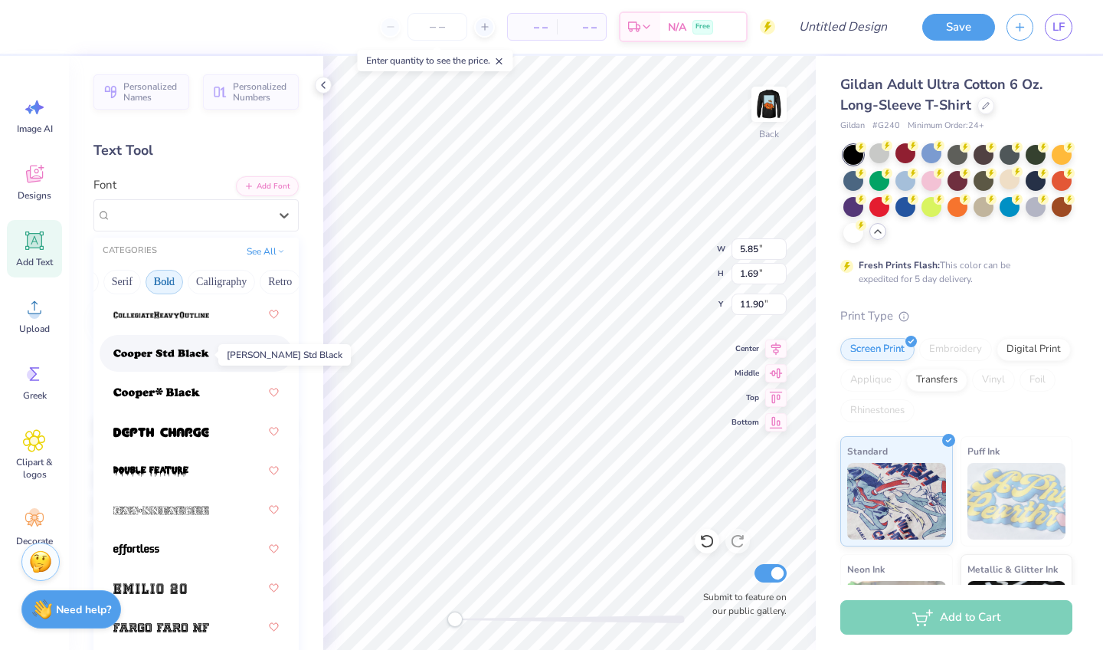
click at [187, 355] on img at bounding box center [161, 354] width 96 height 11
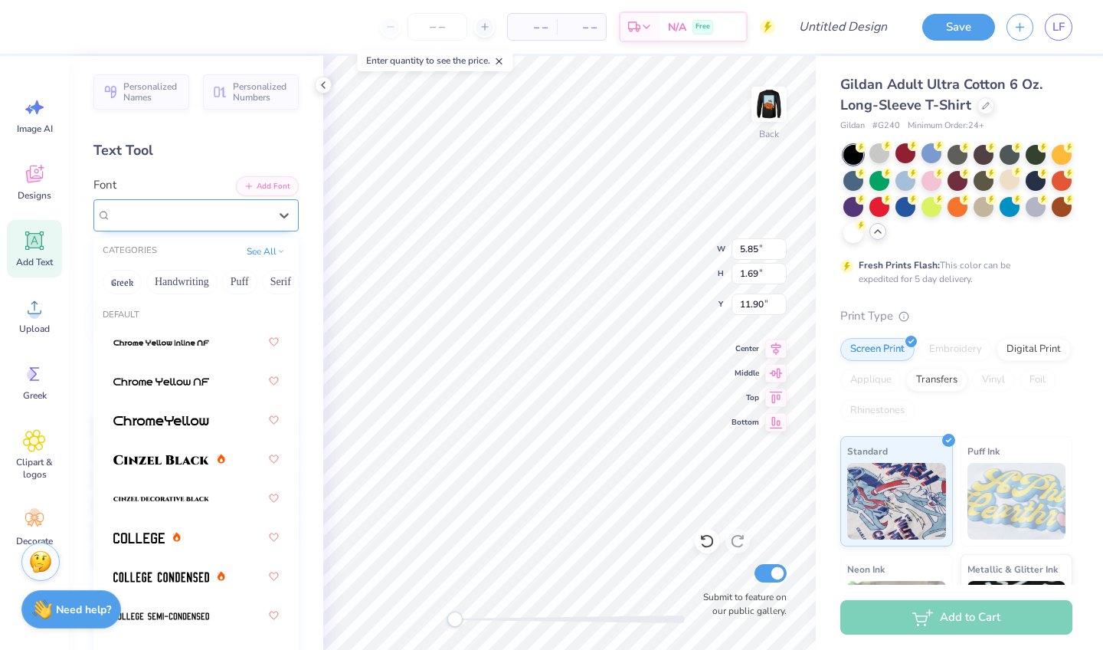
click at [176, 220] on span "Cooper Std Black" at bounding box center [184, 215] width 146 height 18
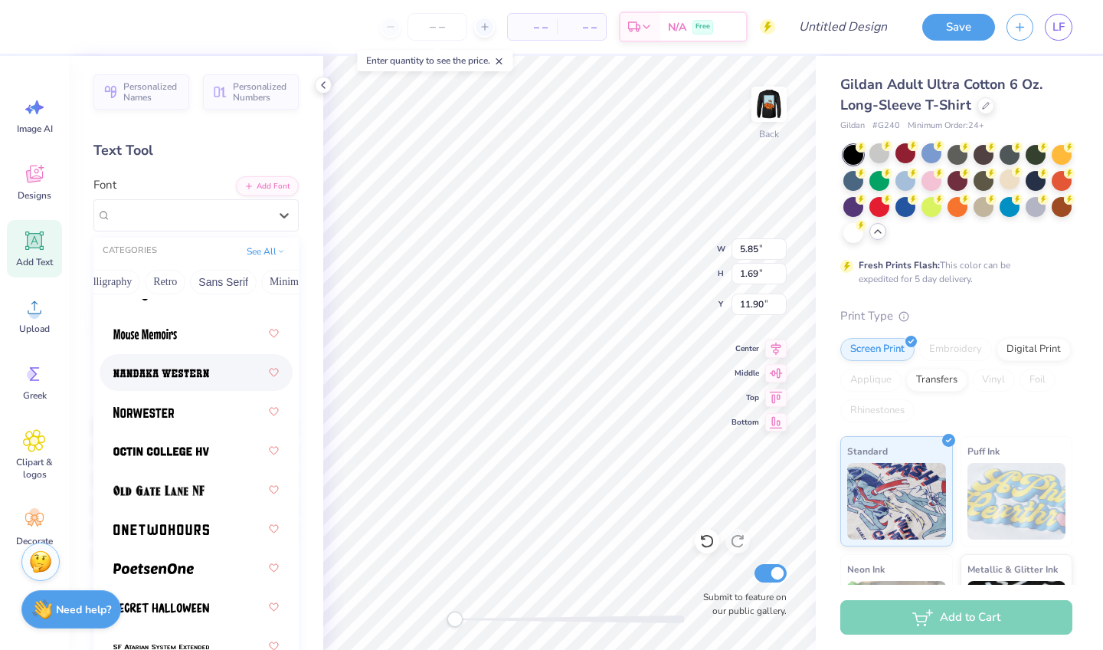
scroll to position [1886, 0]
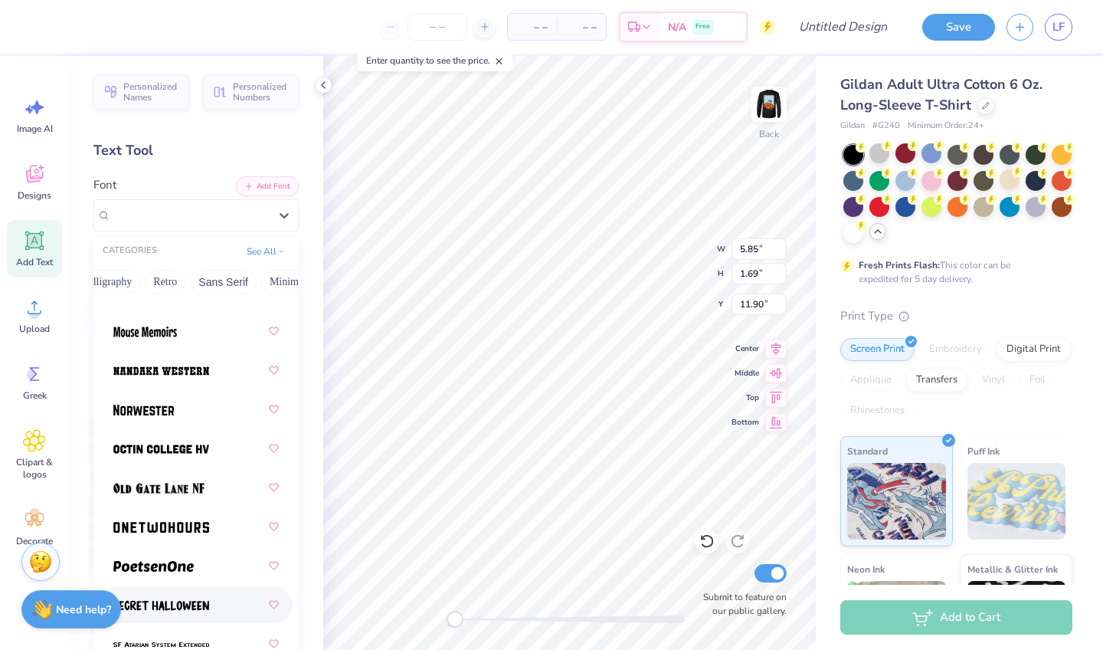
click at [163, 610] on img at bounding box center [161, 605] width 96 height 11
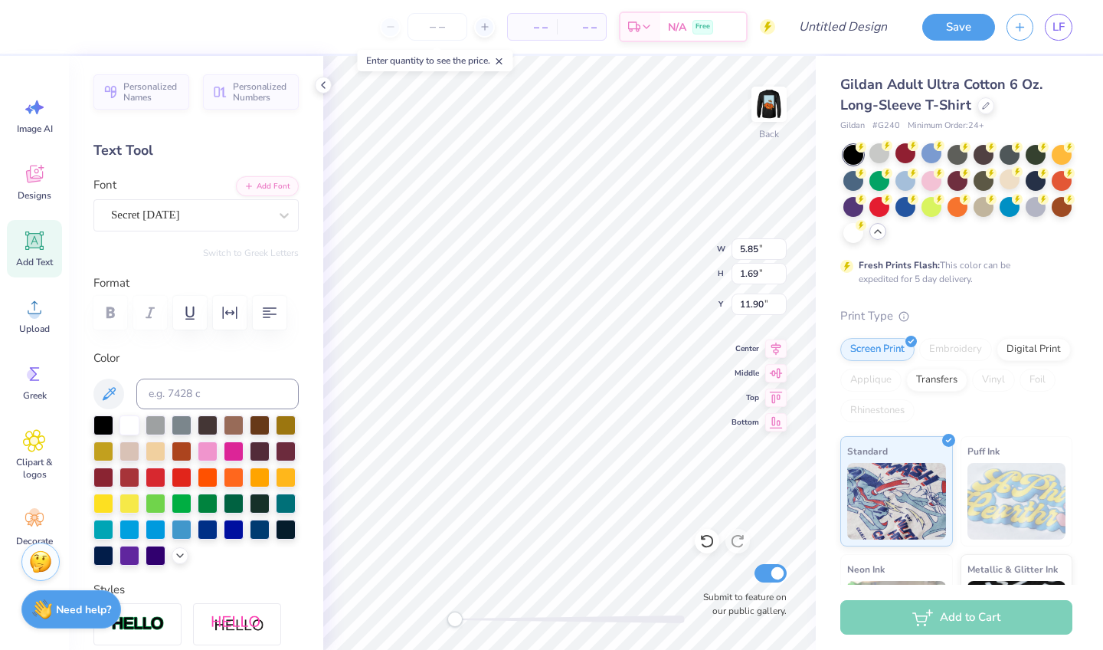
type textarea "T"
type textarea "Alpha o halloween formal"
click at [391, 313] on div "Back W 5.85 5.85 " H 1.69 1.69 " Y 11.90 11.90 " Center Middle Top Bottom Submi…" at bounding box center [569, 353] width 493 height 594
type input "11.37"
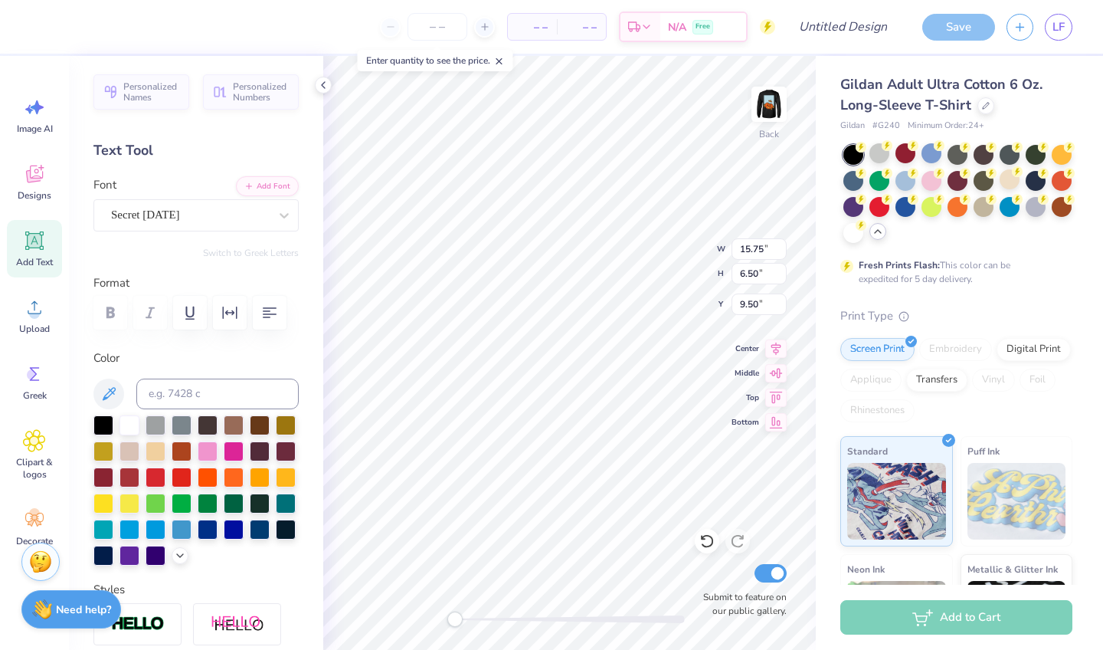
type input "4.69"
type textarea "Alpha o halloween formal"
type textarea "Alpha omicron pi halloween formal"
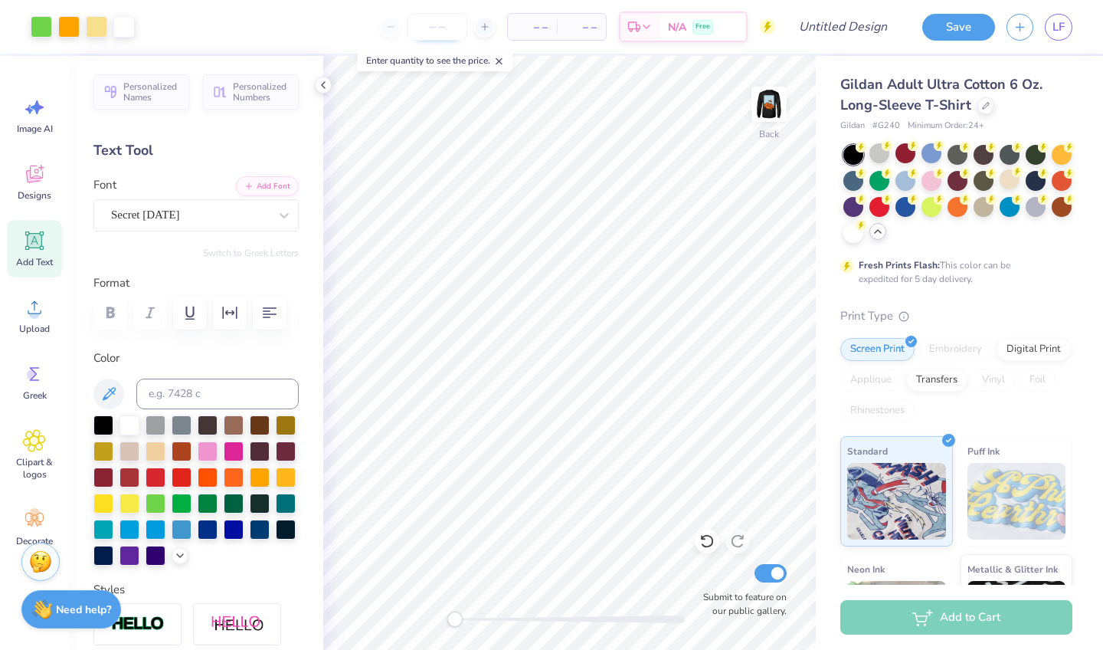
click at [427, 31] on input "number" at bounding box center [438, 27] width 60 height 28
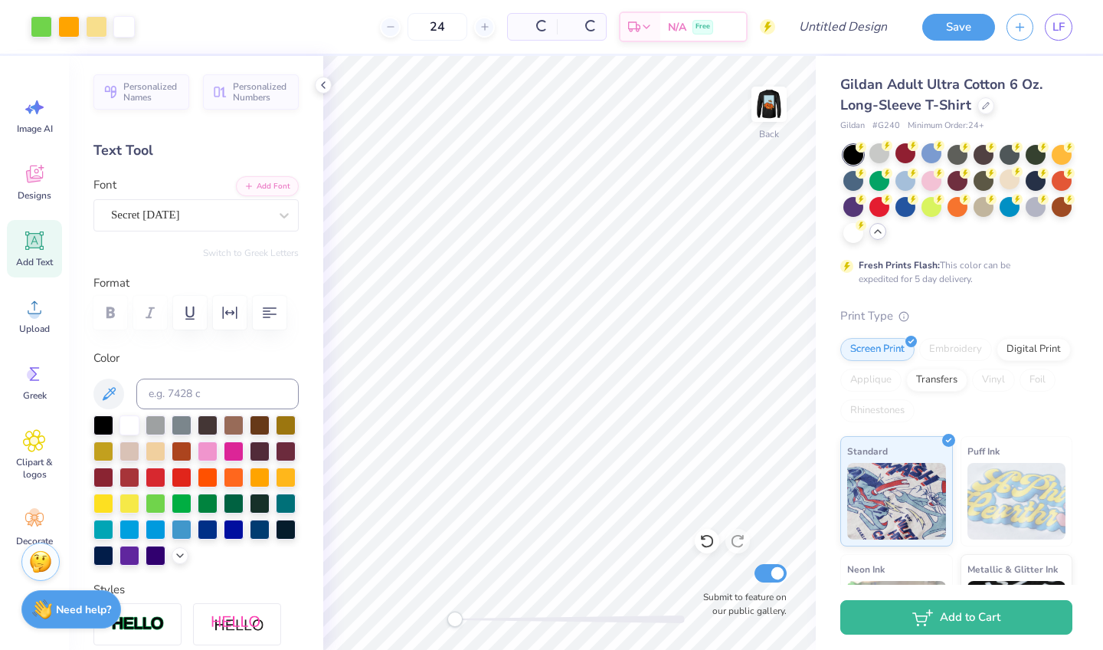
type input "24"
click at [773, 106] on img at bounding box center [768, 104] width 61 height 61
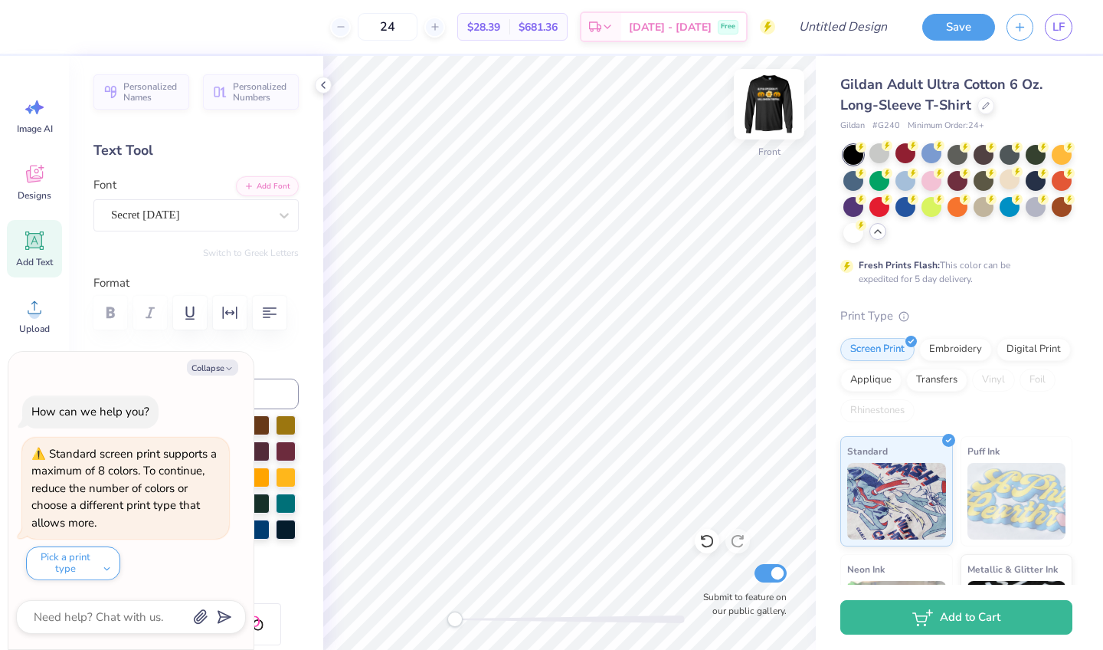
click at [765, 113] on img at bounding box center [768, 104] width 61 height 61
click at [981, 110] on div at bounding box center [986, 104] width 17 height 17
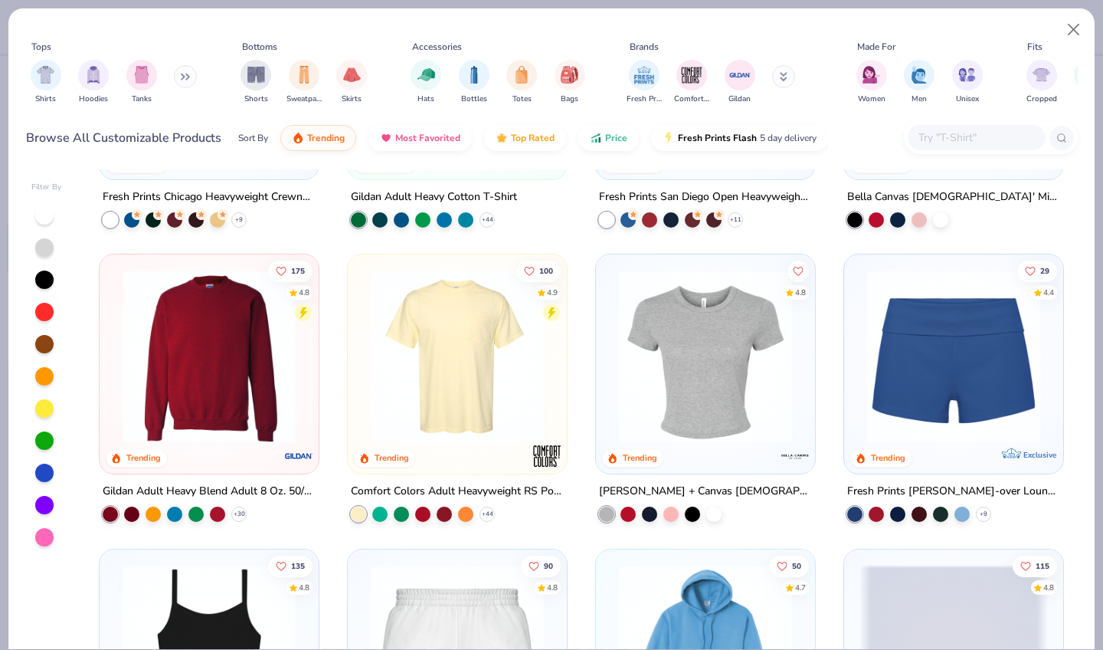
scroll to position [820, 0]
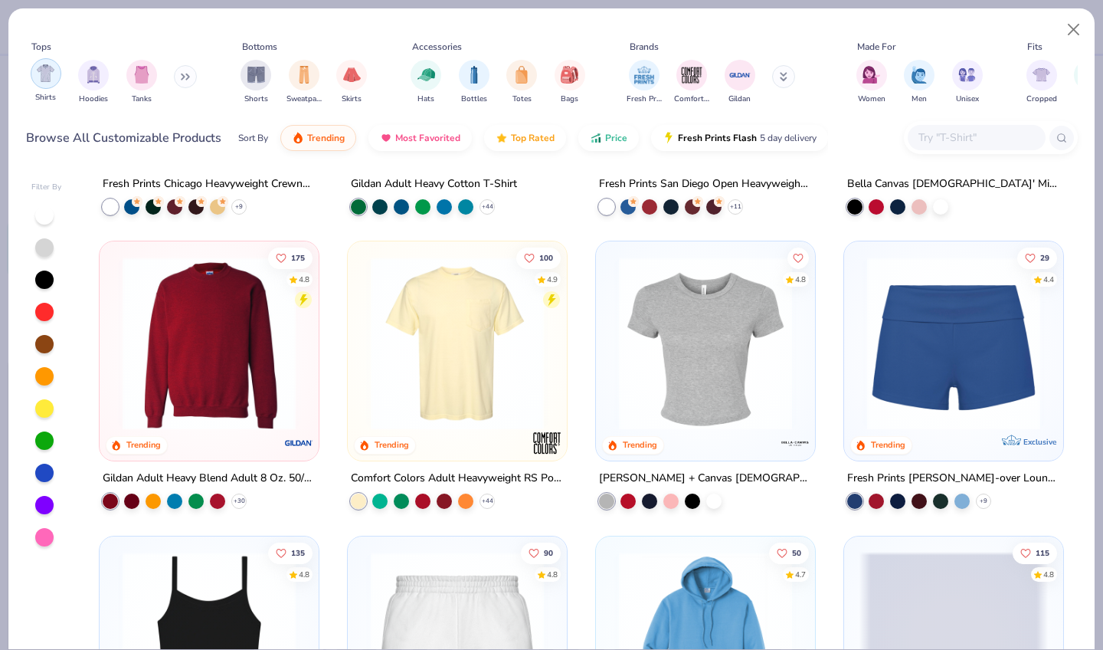
click at [37, 64] on img "filter for Shirts" at bounding box center [46, 73] width 18 height 18
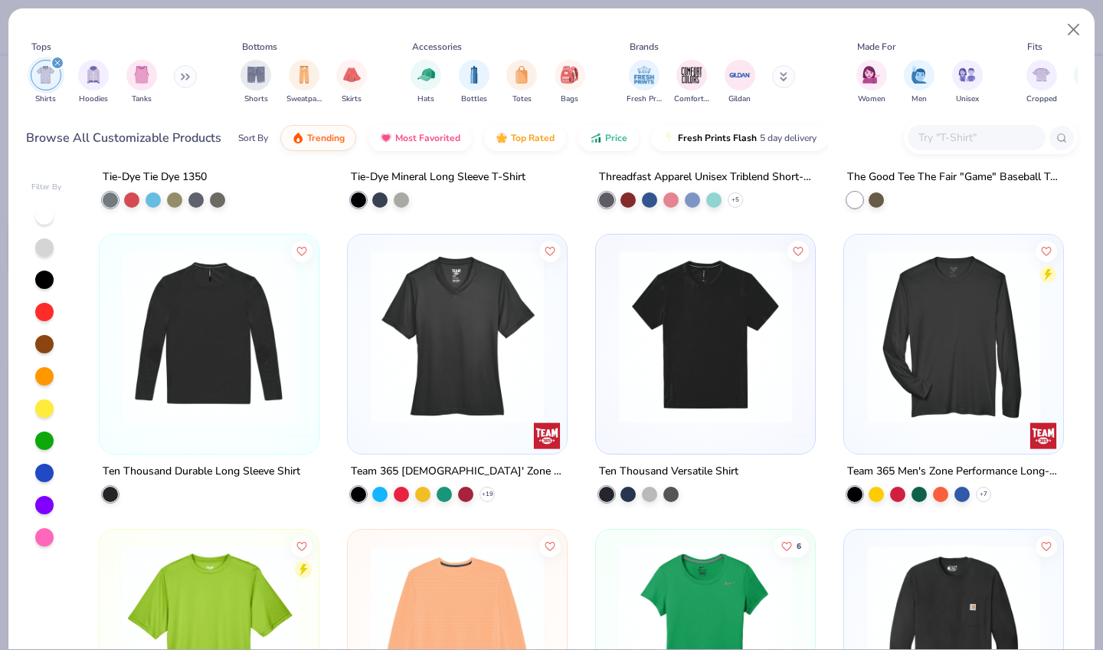
scroll to position [7902, 0]
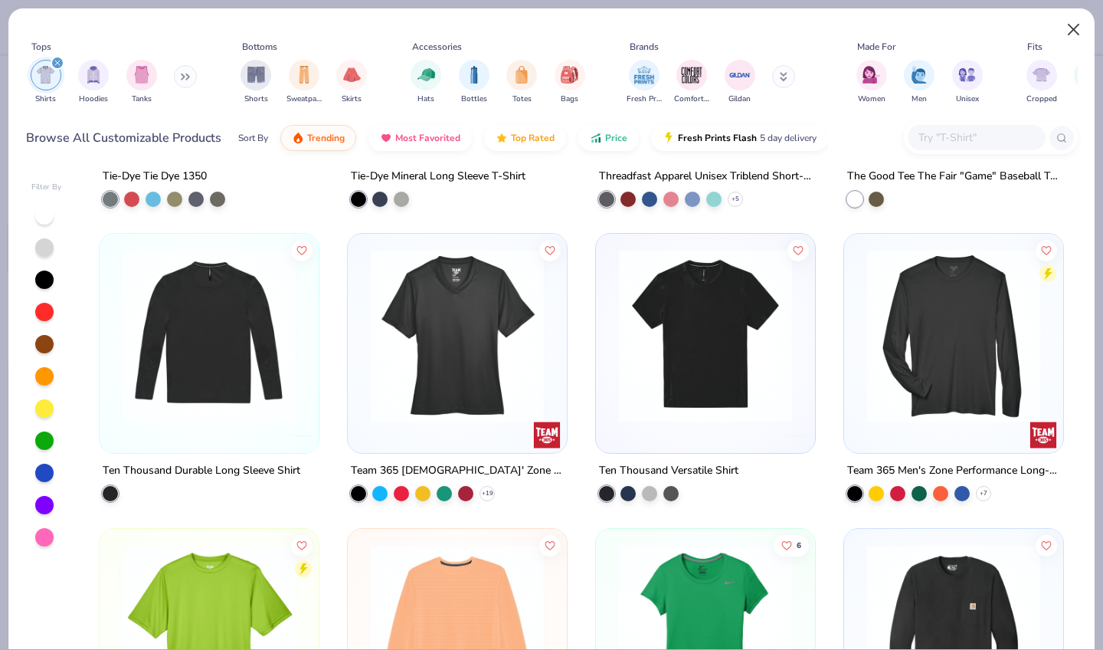
click at [1076, 28] on button "Close" at bounding box center [1073, 29] width 29 height 29
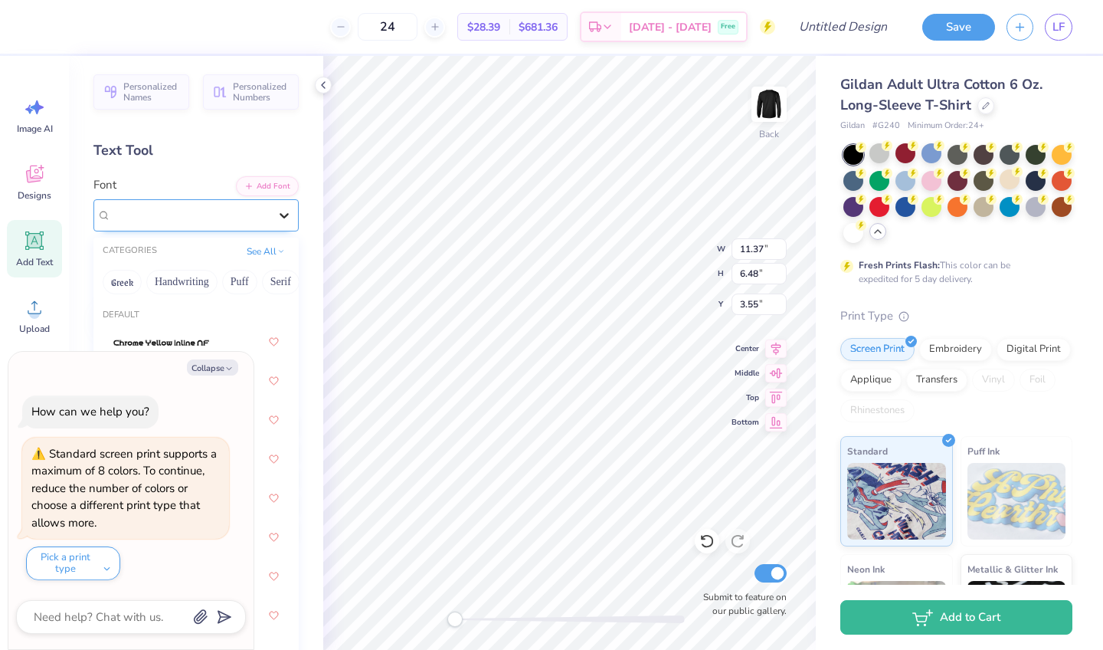
click at [286, 213] on icon at bounding box center [284, 215] width 15 height 15
click at [215, 370] on button "Collapse" at bounding box center [212, 367] width 51 height 16
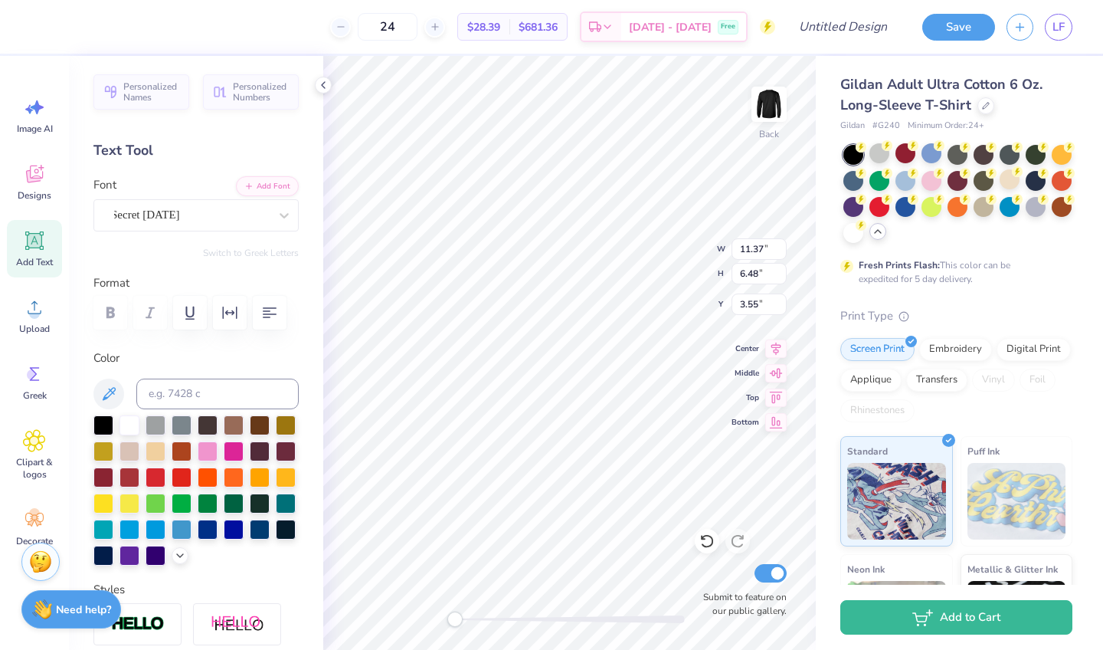
type textarea "x"
click at [276, 211] on div at bounding box center [284, 215] width 28 height 28
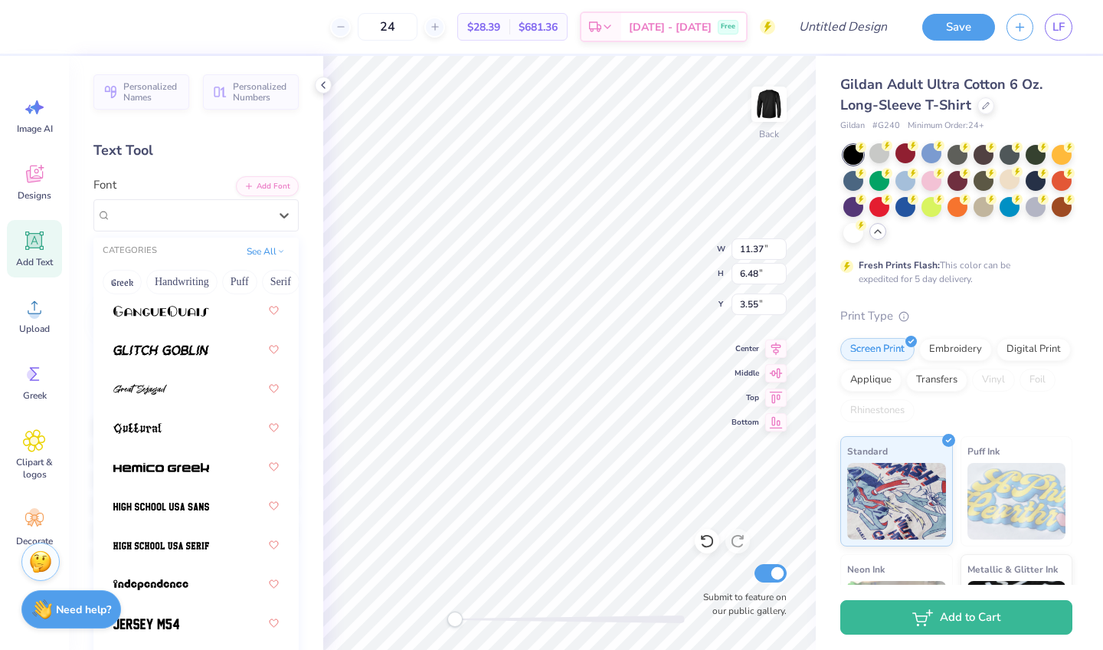
scroll to position [979, 0]
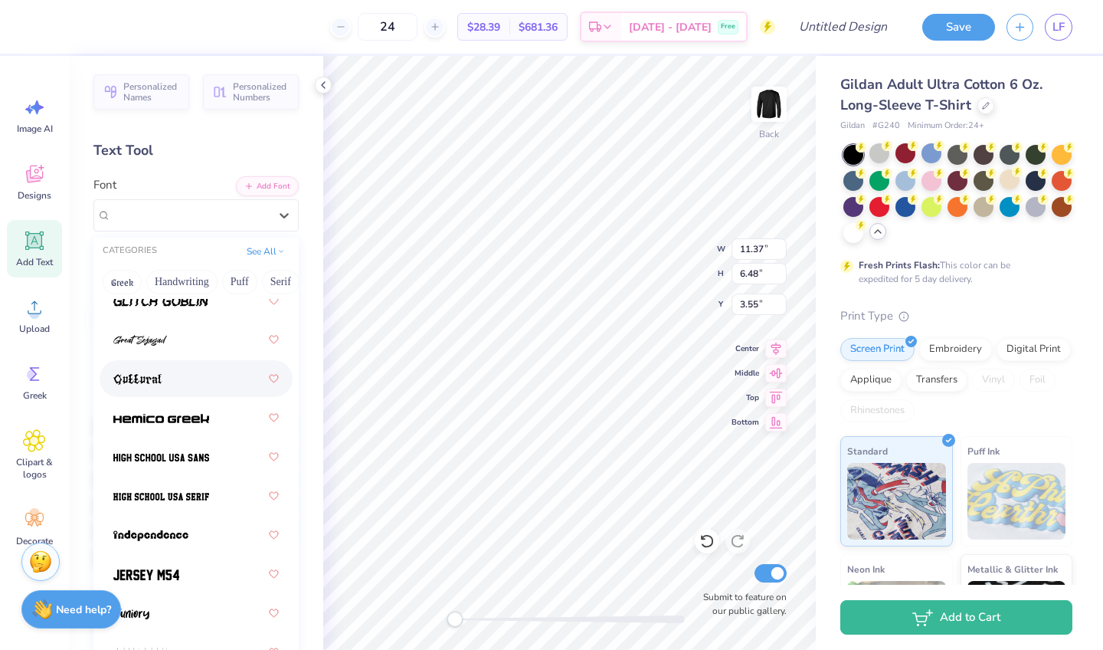
click at [207, 388] on div at bounding box center [195, 379] width 165 height 28
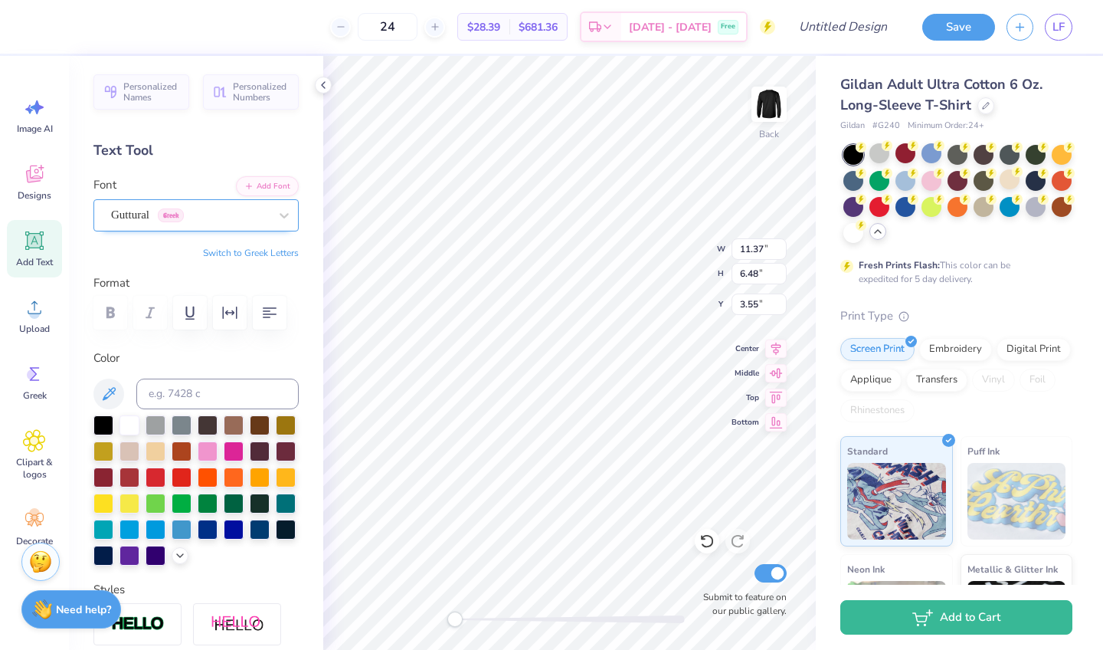
click at [257, 216] on div "Guttural Greek" at bounding box center [190, 215] width 161 height 24
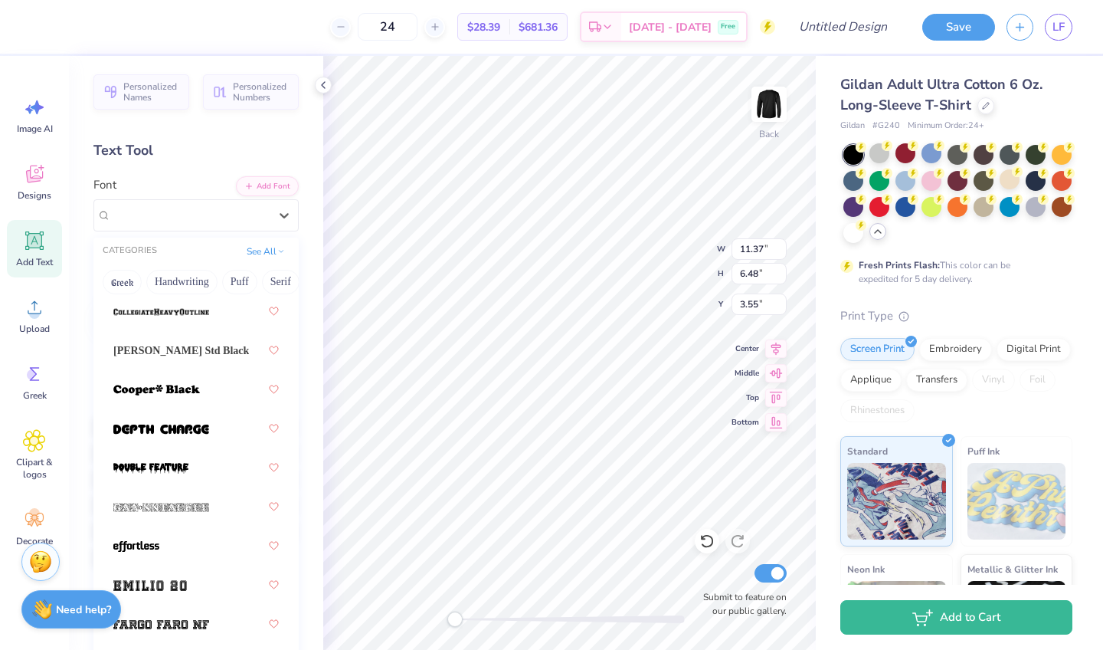
scroll to position [499, 0]
